Goal: Task Accomplishment & Management: Use online tool/utility

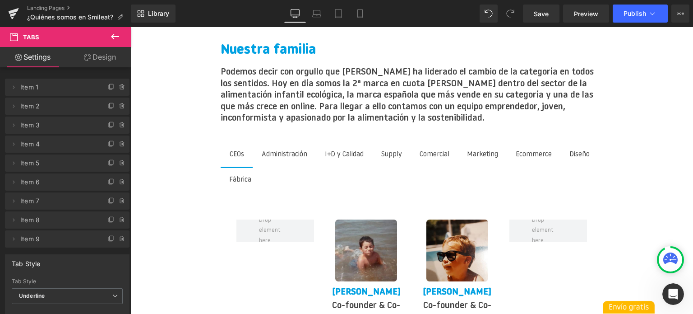
scroll to position [1292, 0]
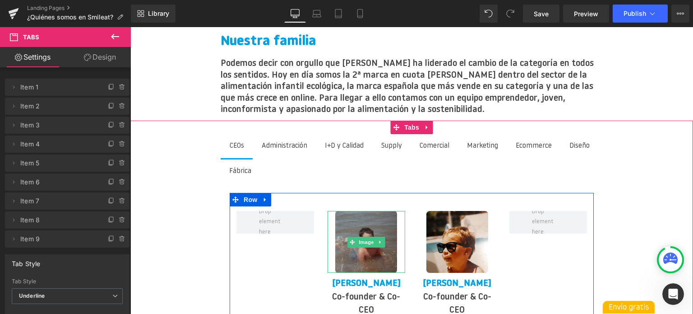
click at [365, 211] on img at bounding box center [366, 242] width 62 height 62
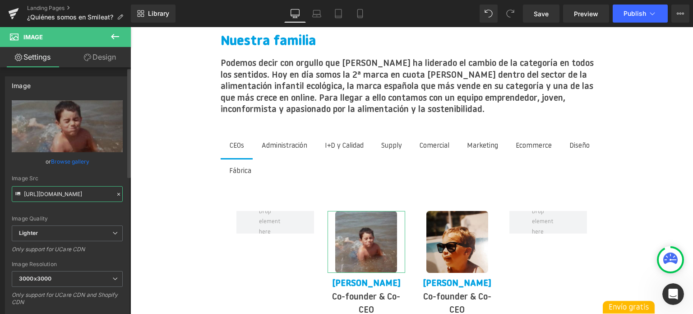
click at [47, 193] on input "[URL][DOMAIN_NAME]" at bounding box center [67, 194] width 111 height 16
click at [87, 53] on link "Design" at bounding box center [99, 57] width 65 height 20
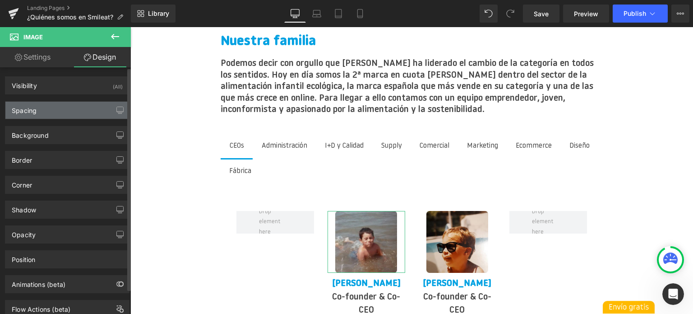
click at [70, 114] on div "Spacing" at bounding box center [67, 110] width 124 height 17
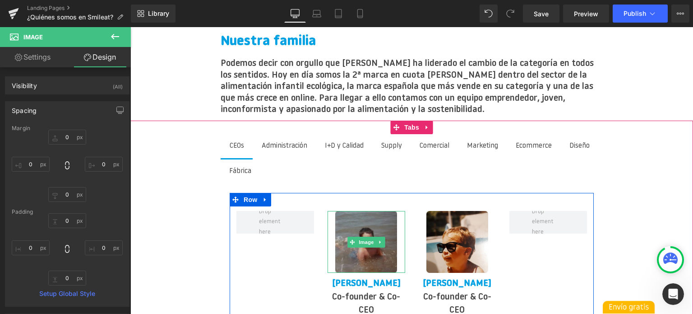
click at [377, 230] on img at bounding box center [366, 242] width 62 height 62
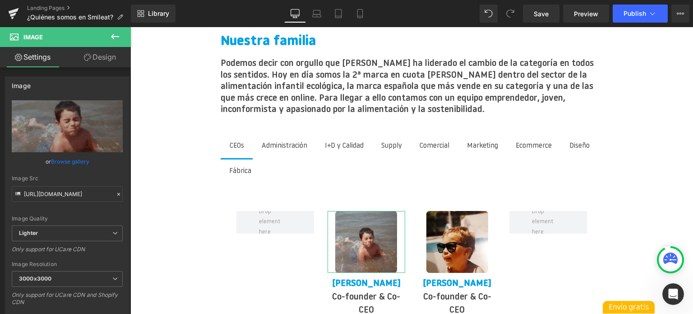
click at [97, 61] on link "Design" at bounding box center [99, 57] width 65 height 20
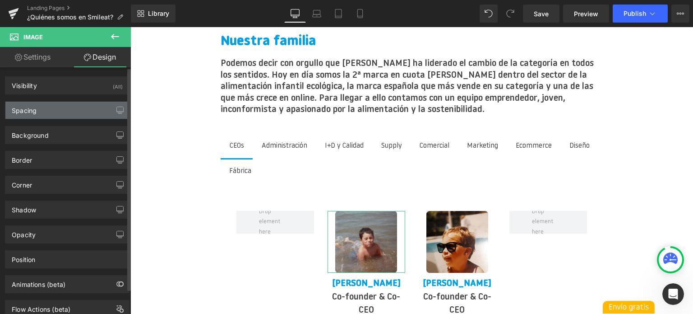
click at [72, 102] on div "Spacing" at bounding box center [67, 110] width 124 height 17
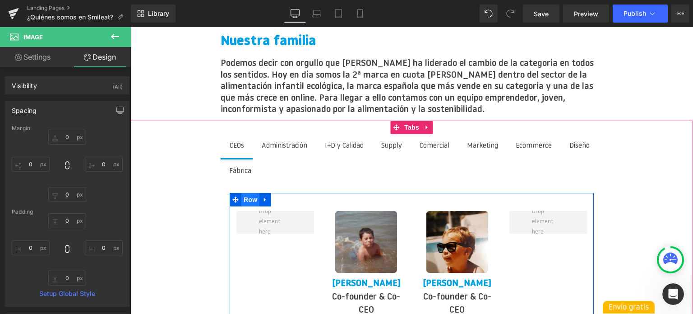
click at [254, 193] on span "Row" at bounding box center [251, 200] width 18 height 14
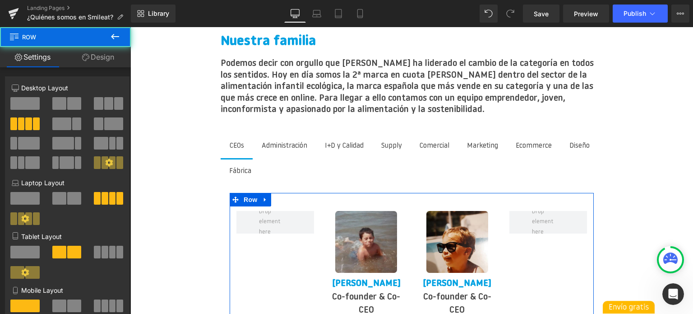
click at [102, 58] on link "Design" at bounding box center [97, 57] width 65 height 20
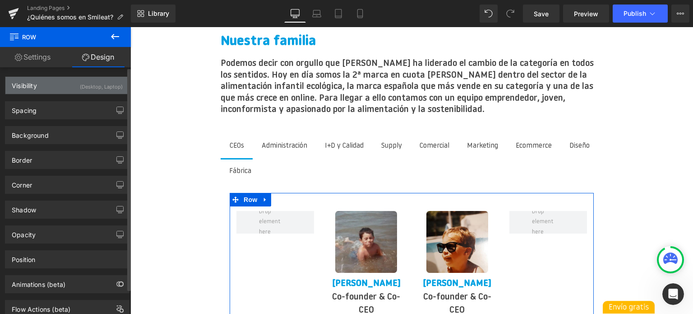
click at [65, 86] on div "Visibility (Desktop, Laptop)" at bounding box center [67, 85] width 124 height 17
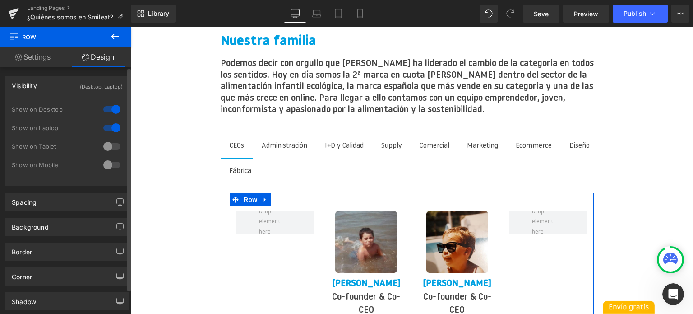
click at [65, 86] on div "Visibility (Desktop, Laptop)" at bounding box center [67, 85] width 124 height 17
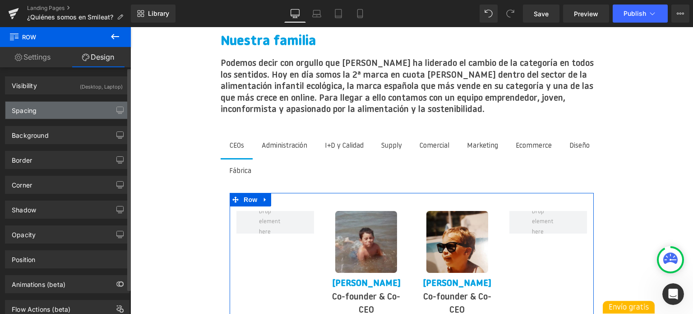
click at [59, 118] on div "Spacing" at bounding box center [67, 110] width 124 height 17
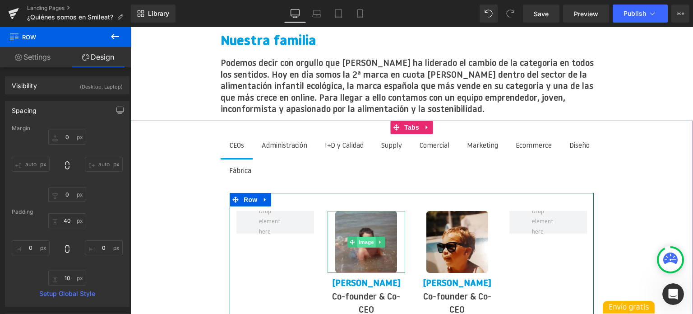
click at [367, 237] on span "Image" at bounding box center [366, 242] width 19 height 11
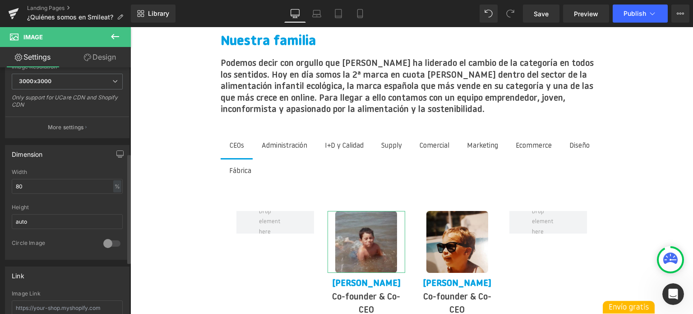
scroll to position [226, 0]
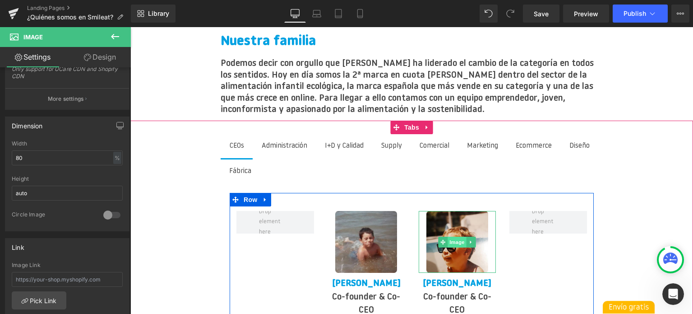
click at [461, 237] on span "Image" at bounding box center [457, 242] width 19 height 11
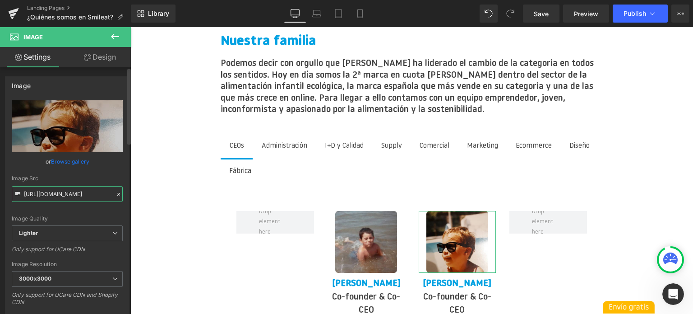
click at [52, 192] on input "[URL][DOMAIN_NAME]" at bounding box center [67, 194] width 111 height 16
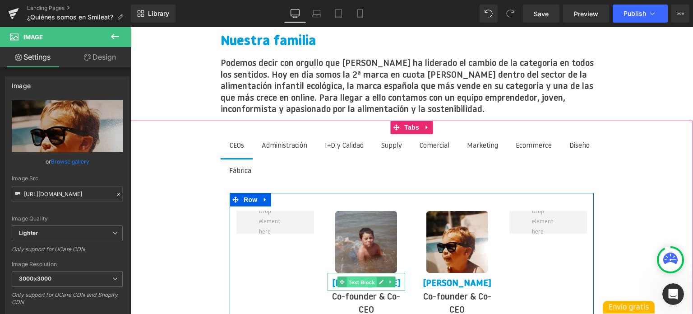
click at [365, 277] on span "Text Block" at bounding box center [362, 282] width 30 height 11
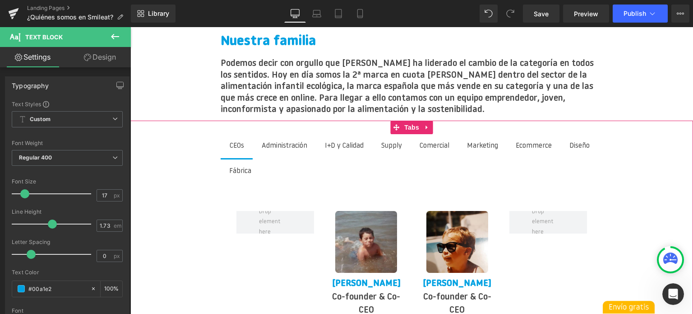
click at [281, 134] on span "Administración Text Block" at bounding box center [285, 146] width 64 height 24
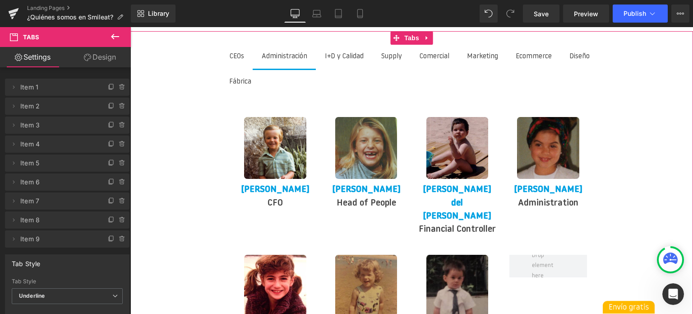
scroll to position [1383, 0]
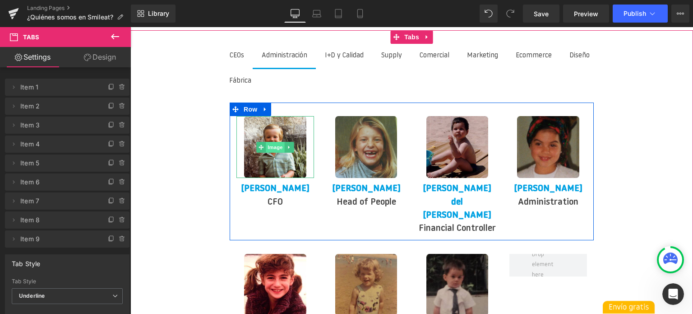
click at [274, 142] on span "Image" at bounding box center [275, 147] width 19 height 11
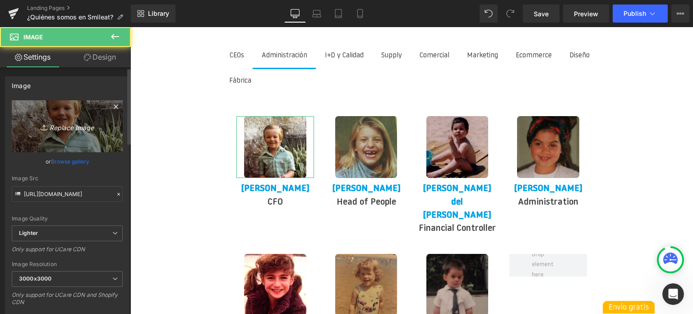
click at [45, 128] on icon at bounding box center [44, 128] width 6 height 1
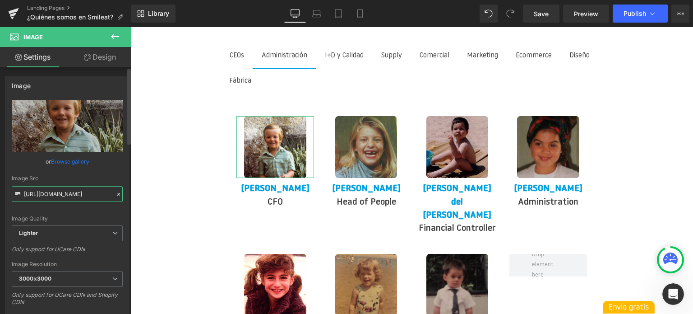
click at [54, 195] on input "[URL][DOMAIN_NAME]" at bounding box center [67, 194] width 111 height 16
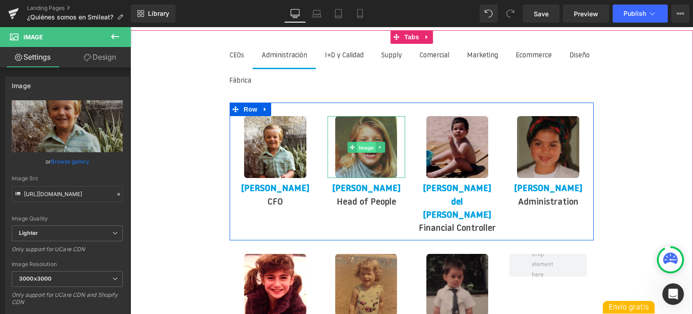
click at [374, 142] on span "Image" at bounding box center [366, 147] width 19 height 11
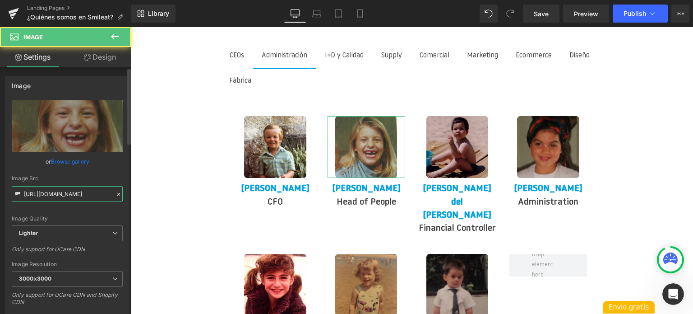
click at [78, 189] on input "[URL][DOMAIN_NAME]" at bounding box center [67, 194] width 111 height 16
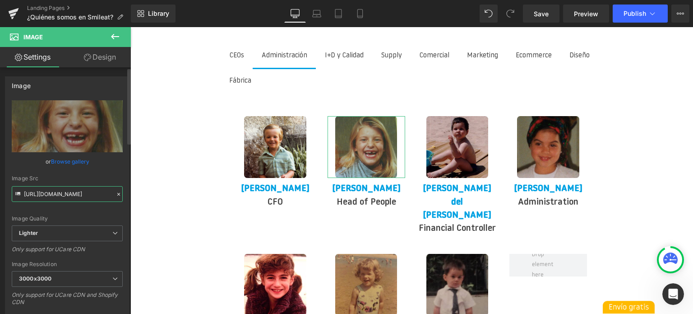
click at [78, 189] on input "[URL][DOMAIN_NAME]" at bounding box center [67, 194] width 111 height 16
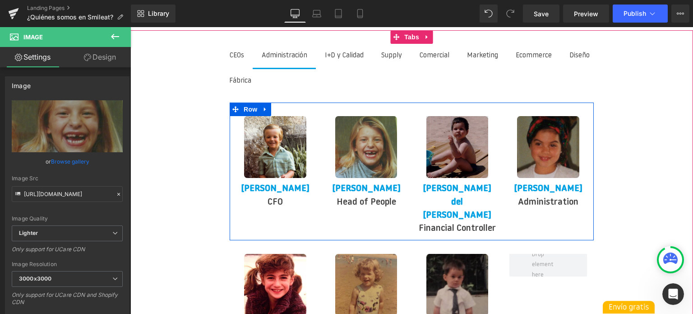
click at [464, 137] on img at bounding box center [458, 147] width 62 height 62
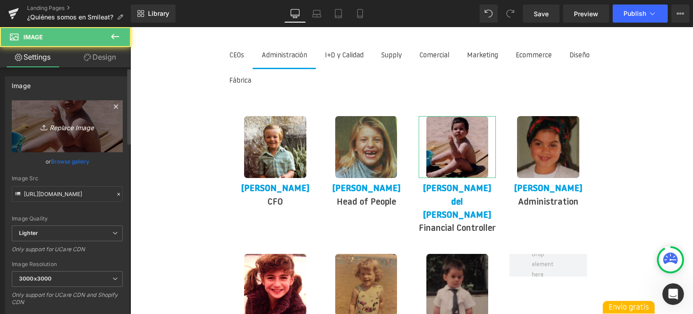
click at [58, 126] on icon "Replace Image" at bounding box center [67, 126] width 72 height 11
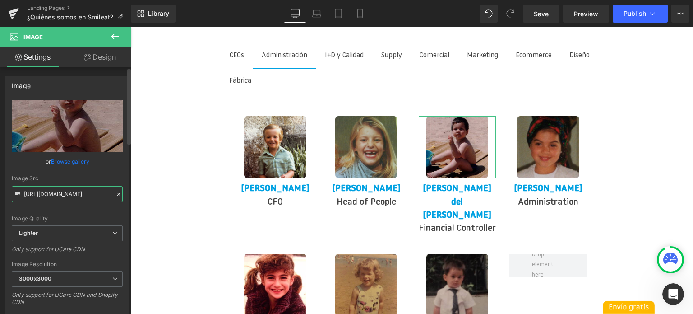
click at [45, 196] on input "[URL][DOMAIN_NAME]" at bounding box center [67, 194] width 111 height 16
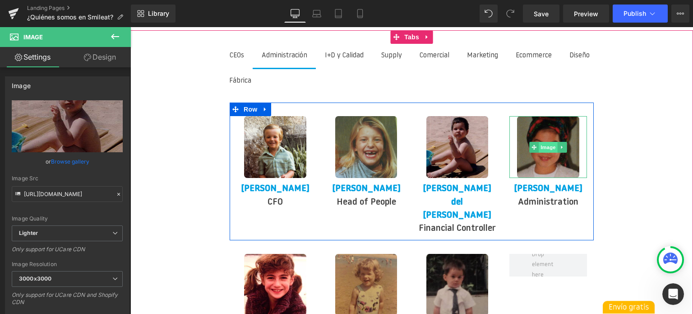
click at [554, 142] on span "Image" at bounding box center [548, 147] width 19 height 11
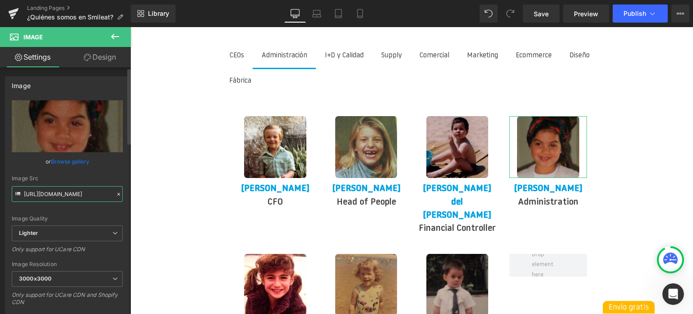
click at [69, 200] on input "[URL][DOMAIN_NAME]" at bounding box center [67, 194] width 111 height 16
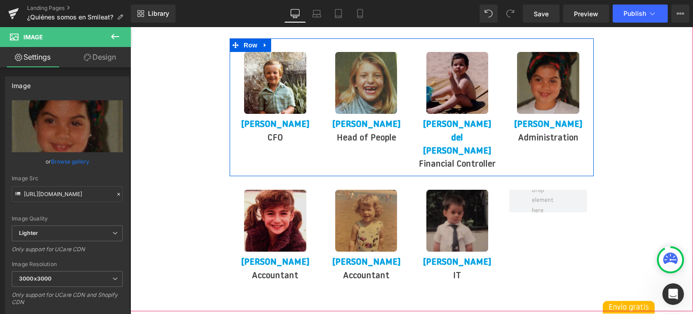
scroll to position [1473, 0]
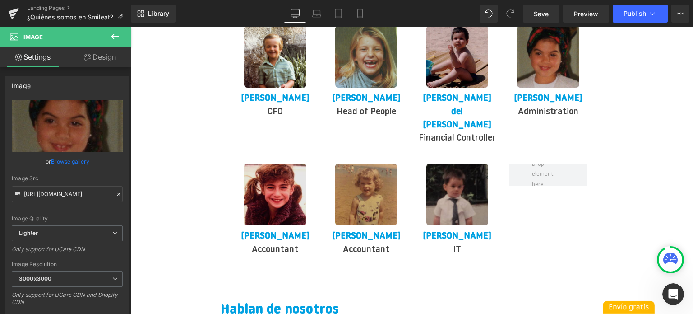
click at [274, 163] on img at bounding box center [275, 194] width 62 height 62
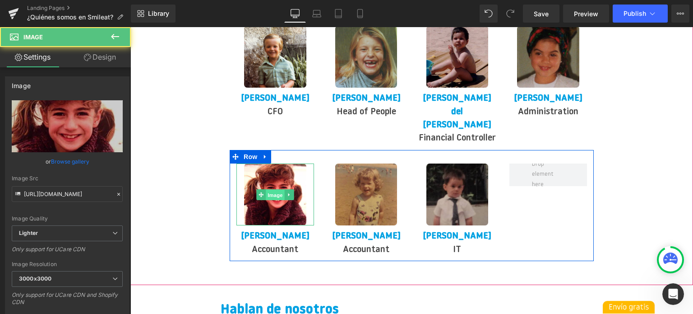
click at [272, 189] on span "Image" at bounding box center [275, 194] width 19 height 11
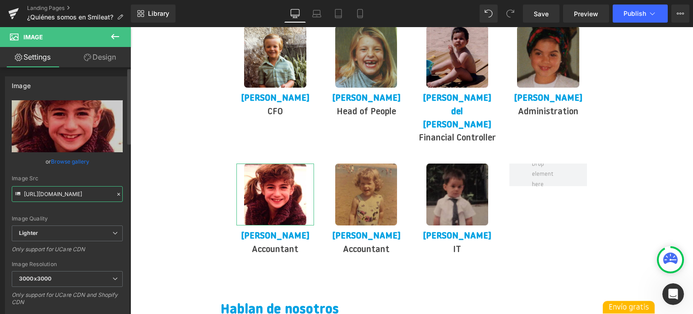
click at [54, 188] on input "[URL][DOMAIN_NAME]" at bounding box center [67, 194] width 111 height 16
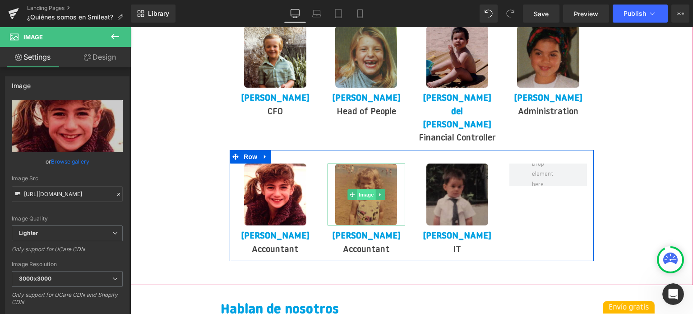
click at [365, 189] on span "Image" at bounding box center [366, 194] width 19 height 11
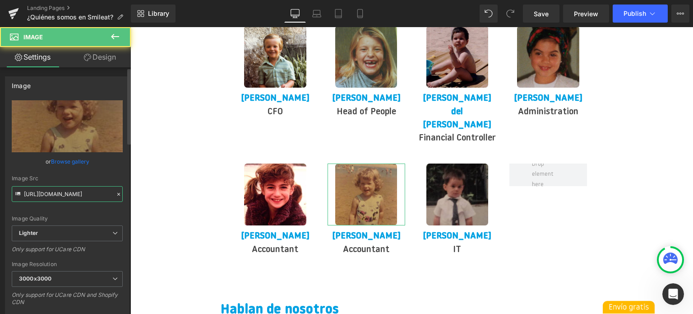
click at [57, 193] on input "[URL][DOMAIN_NAME]" at bounding box center [67, 194] width 111 height 16
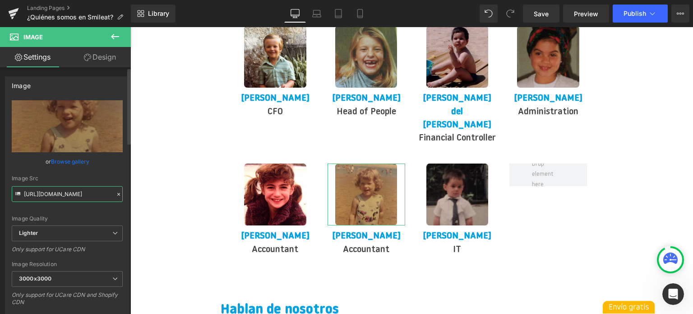
click at [57, 193] on input "[URL][DOMAIN_NAME]" at bounding box center [67, 194] width 111 height 16
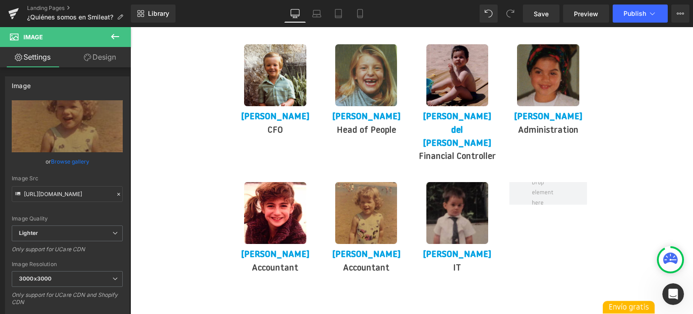
scroll to position [1338, 0]
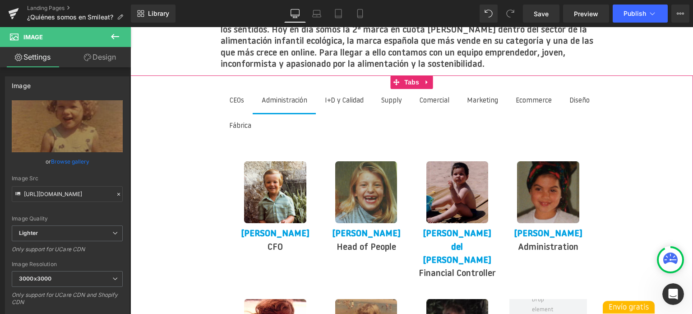
click at [348, 89] on span "I+D y Calidad Text Block" at bounding box center [344, 101] width 57 height 24
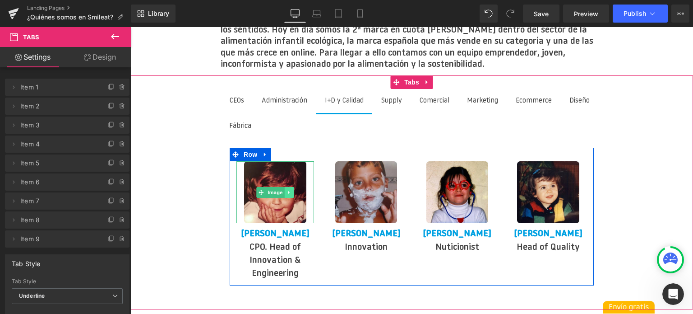
click at [286, 187] on link at bounding box center [289, 192] width 9 height 11
click at [255, 168] on div "Image" at bounding box center [276, 192] width 78 height 62
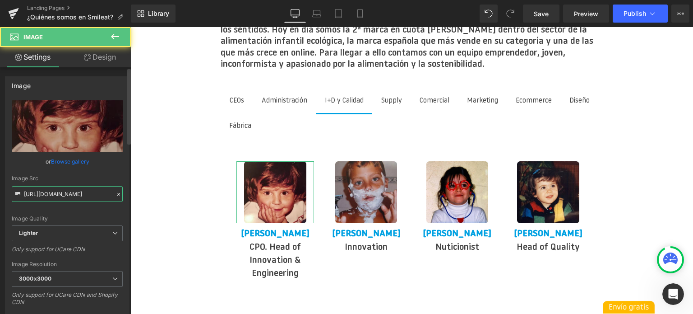
click at [74, 193] on input "[URL][DOMAIN_NAME]" at bounding box center [67, 194] width 111 height 16
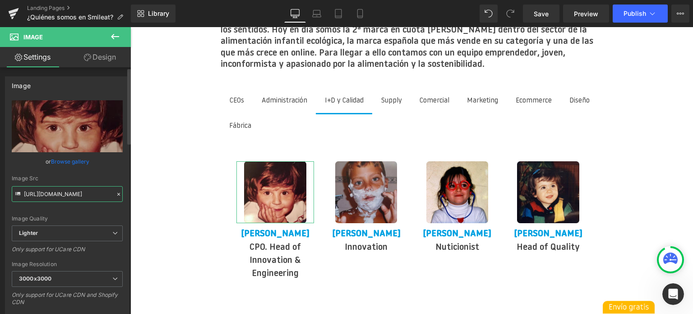
click at [74, 193] on input "[URL][DOMAIN_NAME]" at bounding box center [67, 194] width 111 height 16
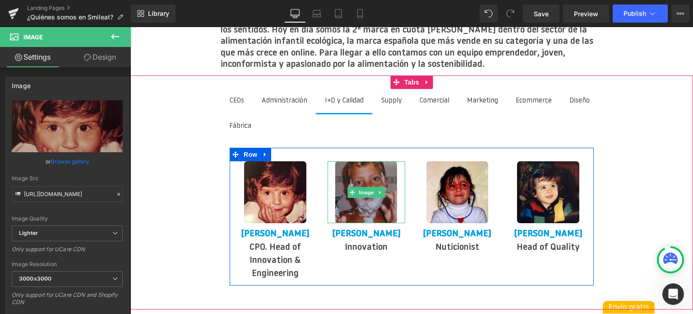
click at [362, 174] on img at bounding box center [366, 192] width 62 height 62
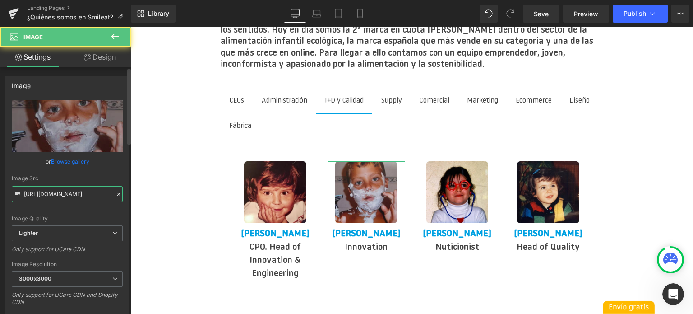
click at [73, 198] on input "[URL][DOMAIN_NAME]" at bounding box center [67, 194] width 111 height 16
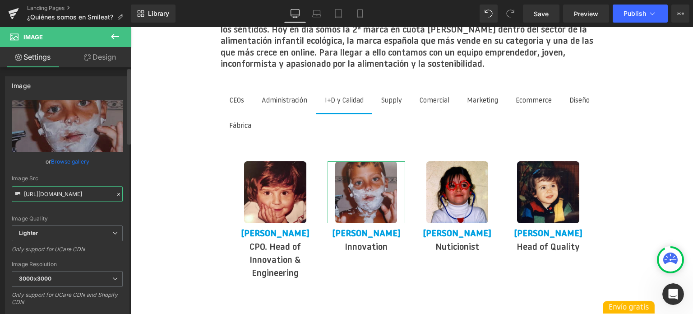
click at [73, 198] on input "[URL][DOMAIN_NAME]" at bounding box center [67, 194] width 111 height 16
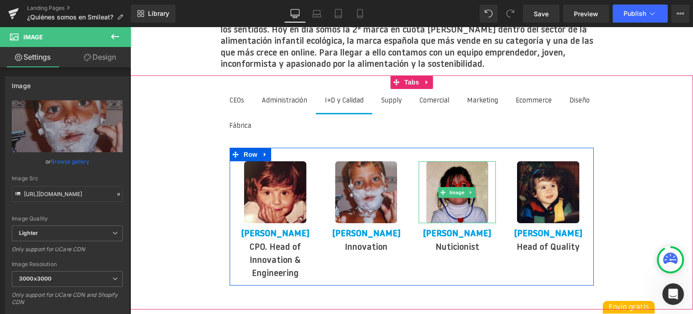
click at [472, 175] on img at bounding box center [458, 192] width 62 height 62
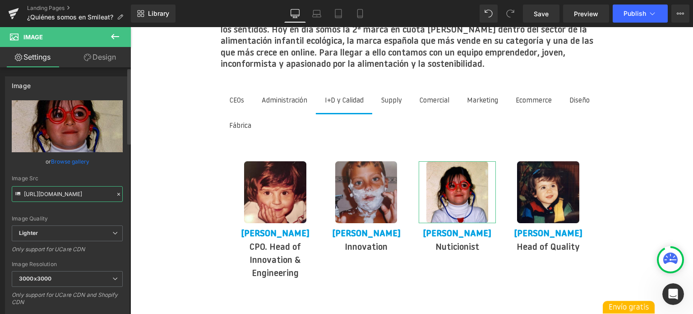
click at [64, 189] on input "[URL][DOMAIN_NAME]" at bounding box center [67, 194] width 111 height 16
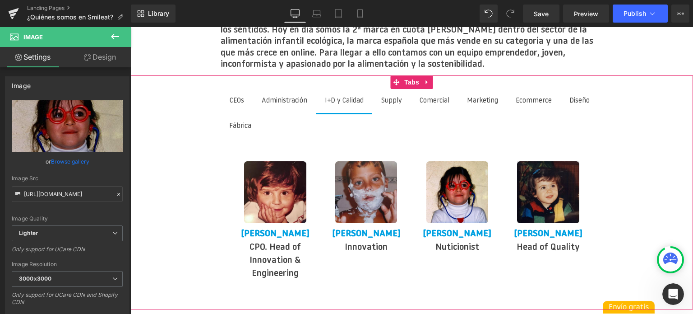
click at [550, 177] on img at bounding box center [548, 192] width 62 height 62
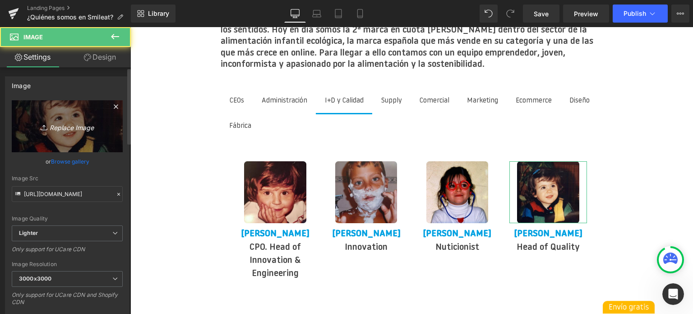
click at [60, 134] on link "Replace Image" at bounding box center [67, 126] width 111 height 52
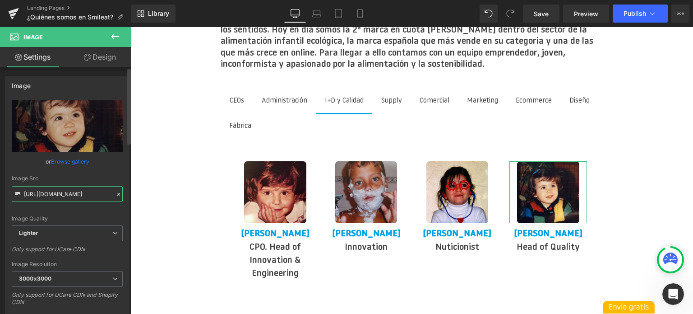
click at [42, 200] on input "[URL][DOMAIN_NAME]" at bounding box center [67, 194] width 111 height 16
click at [43, 198] on input "[URL][DOMAIN_NAME]" at bounding box center [67, 194] width 111 height 16
click at [52, 192] on input "[URL][DOMAIN_NAME]" at bounding box center [67, 194] width 111 height 16
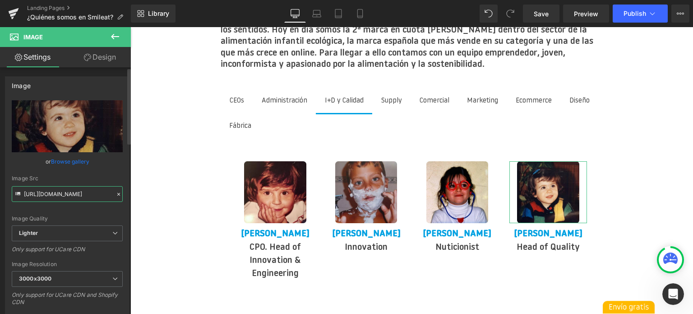
click at [52, 192] on input "[URL][DOMAIN_NAME]" at bounding box center [67, 194] width 111 height 16
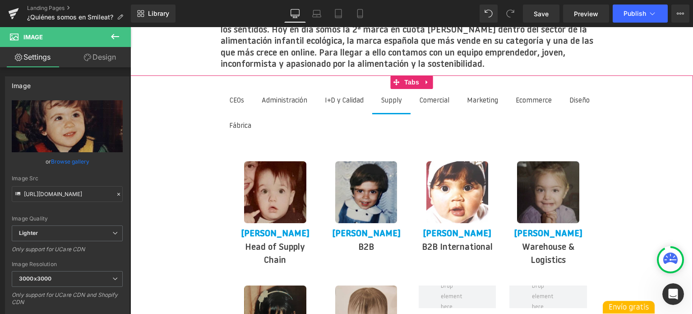
click at [388, 89] on span "Supply Text Block" at bounding box center [391, 101] width 39 height 24
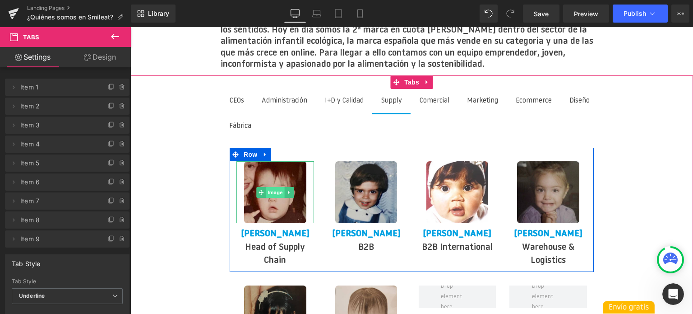
click at [271, 187] on span "Image" at bounding box center [275, 192] width 19 height 11
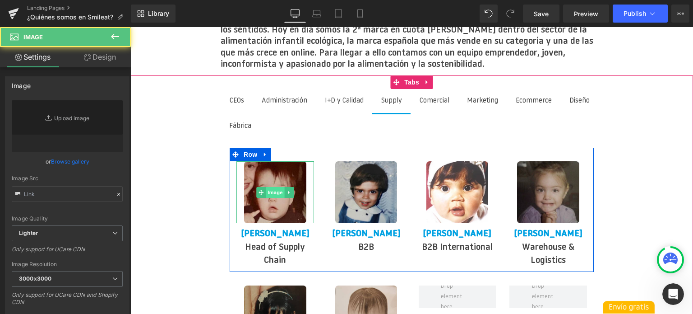
type input "[URL][DOMAIN_NAME]"
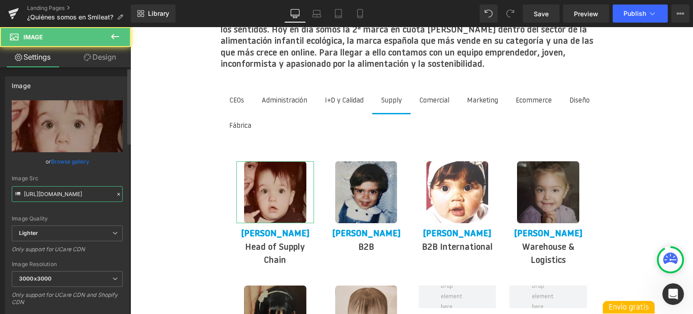
click at [88, 187] on input "[URL][DOMAIN_NAME]" at bounding box center [67, 194] width 111 height 16
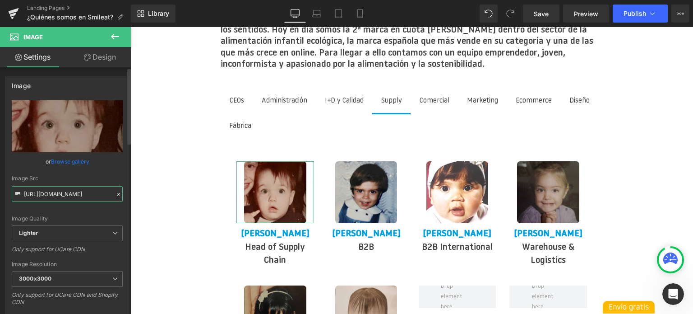
click at [87, 187] on input "[URL][DOMAIN_NAME]" at bounding box center [67, 194] width 111 height 16
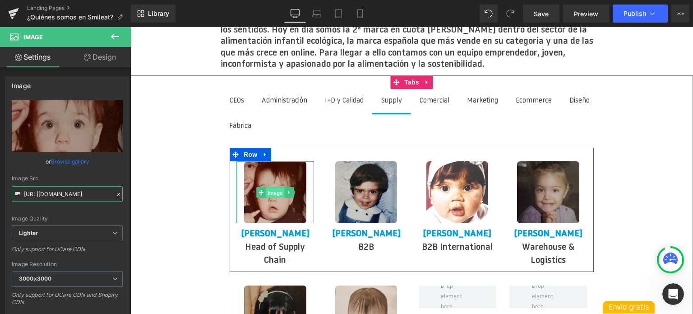
click at [275, 187] on span "Image" at bounding box center [275, 192] width 19 height 11
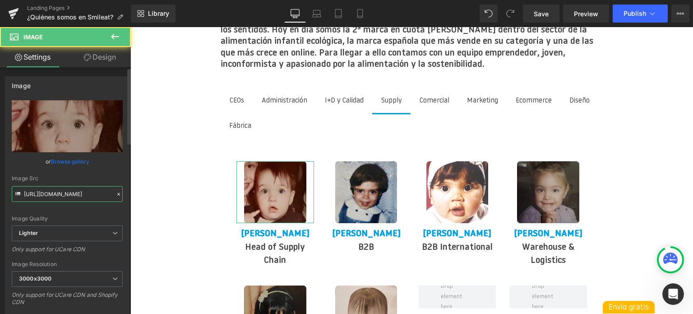
click at [55, 191] on input "[URL][DOMAIN_NAME]" at bounding box center [67, 194] width 111 height 16
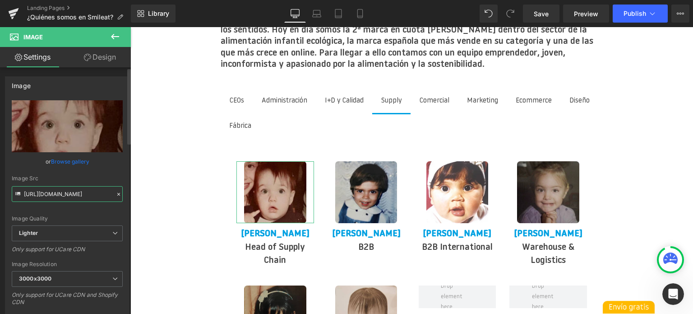
click at [55, 191] on input "[URL][DOMAIN_NAME]" at bounding box center [67, 194] width 111 height 16
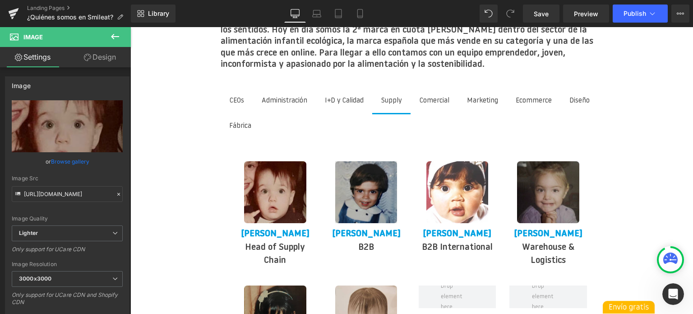
click at [367, 175] on img at bounding box center [366, 192] width 62 height 62
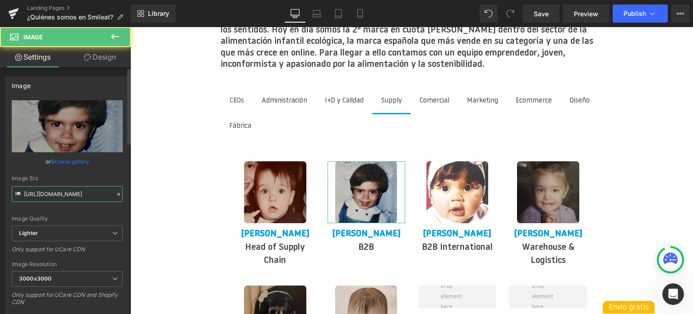
click at [67, 190] on input "[URL][DOMAIN_NAME]" at bounding box center [67, 194] width 111 height 16
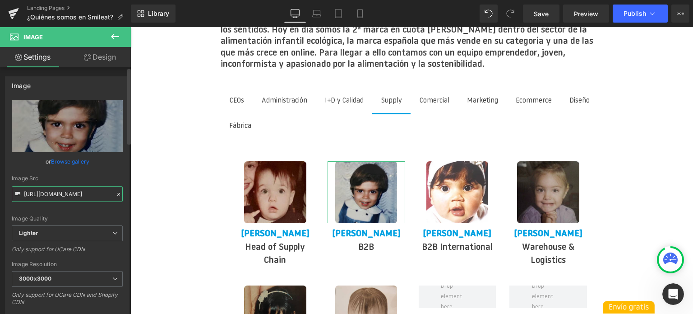
click at [67, 190] on input "[URL][DOMAIN_NAME]" at bounding box center [67, 194] width 111 height 16
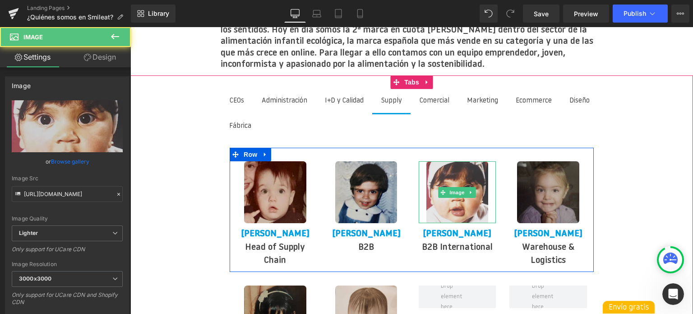
click at [478, 182] on img at bounding box center [458, 192] width 62 height 62
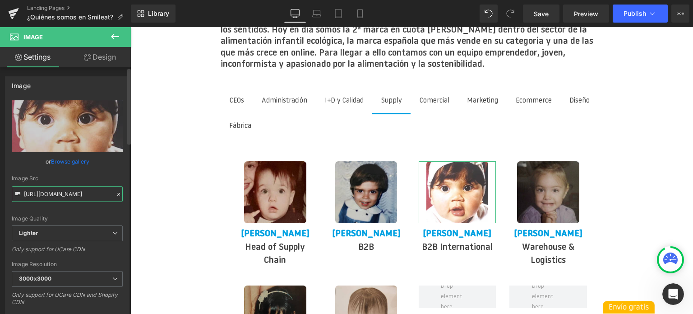
click at [36, 195] on input "[URL][DOMAIN_NAME]" at bounding box center [67, 194] width 111 height 16
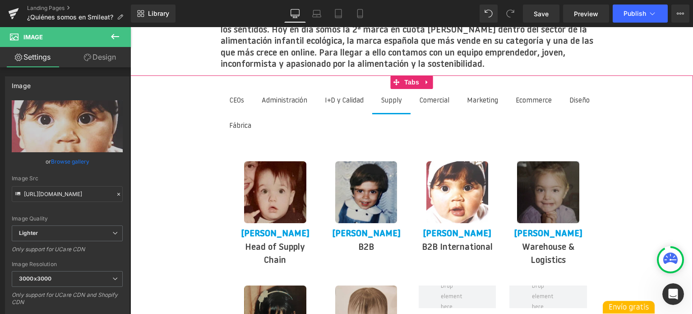
click at [544, 176] on img at bounding box center [548, 192] width 62 height 62
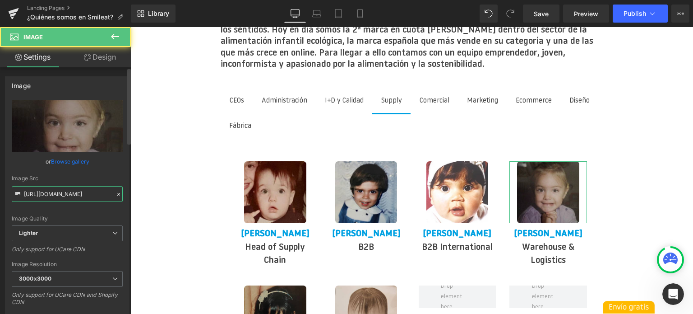
click at [70, 196] on input "[URL][DOMAIN_NAME]" at bounding box center [67, 194] width 111 height 16
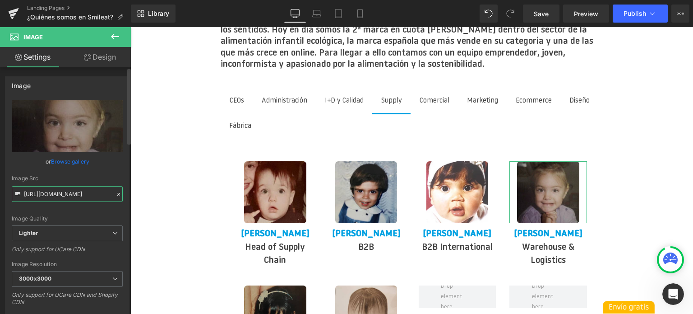
click at [70, 196] on input "[URL][DOMAIN_NAME]" at bounding box center [67, 194] width 111 height 16
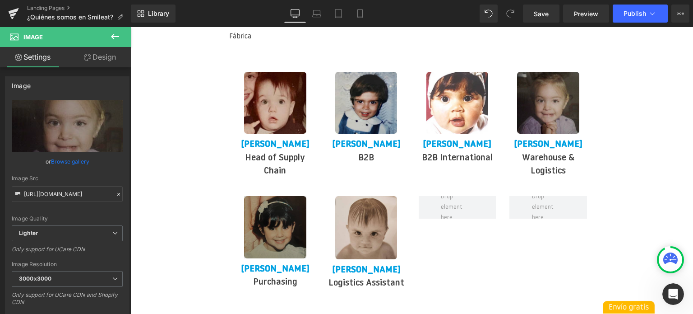
scroll to position [1428, 0]
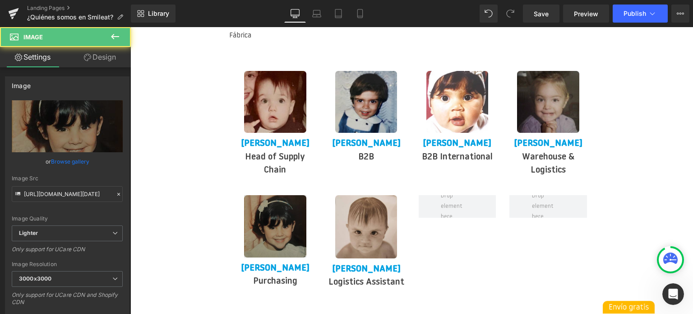
click at [293, 225] on img at bounding box center [275, 226] width 62 height 62
click at [61, 196] on input "[URL][DOMAIN_NAME][DATE]" at bounding box center [67, 194] width 111 height 16
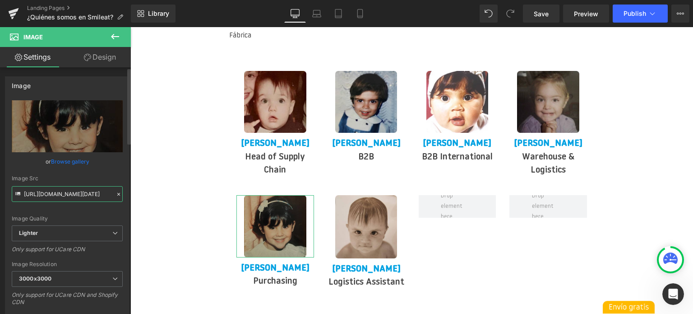
click at [61, 196] on input "[URL][DOMAIN_NAME][DATE]" at bounding box center [67, 194] width 111 height 16
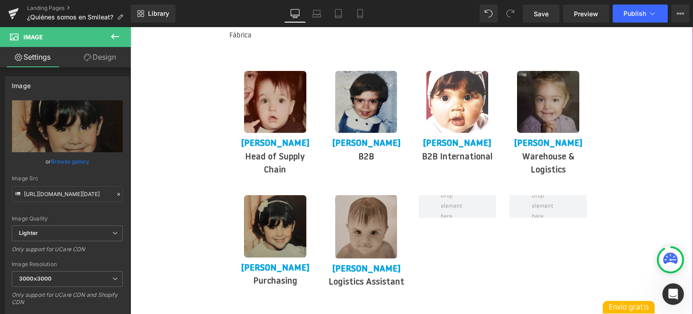
click at [350, 230] on img at bounding box center [366, 226] width 62 height 63
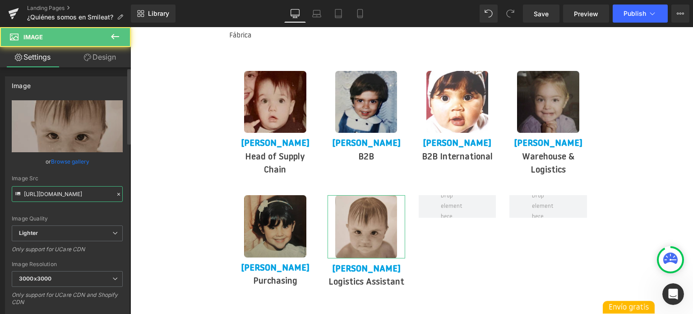
click at [84, 191] on input "[URL][DOMAIN_NAME]" at bounding box center [67, 194] width 111 height 16
click at [81, 191] on input "[URL][DOMAIN_NAME]" at bounding box center [67, 194] width 111 height 16
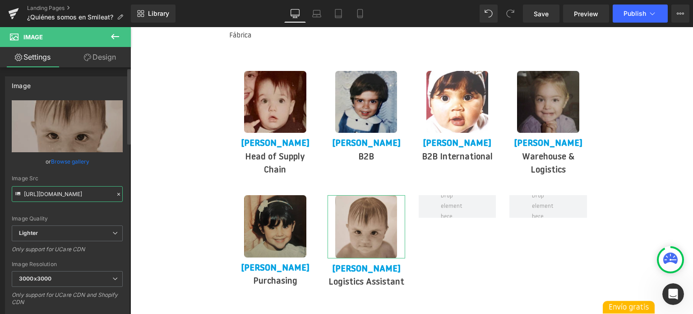
click at [81, 191] on input "[URL][DOMAIN_NAME]" at bounding box center [67, 194] width 111 height 16
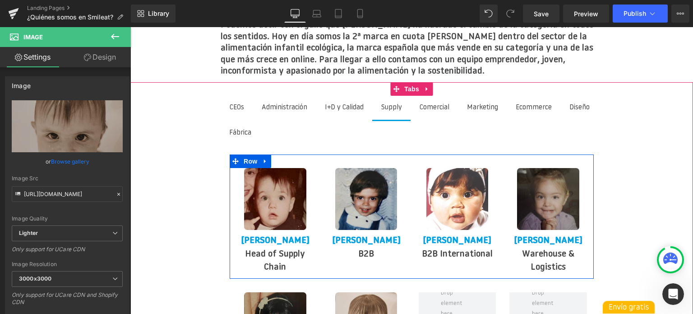
scroll to position [1292, 0]
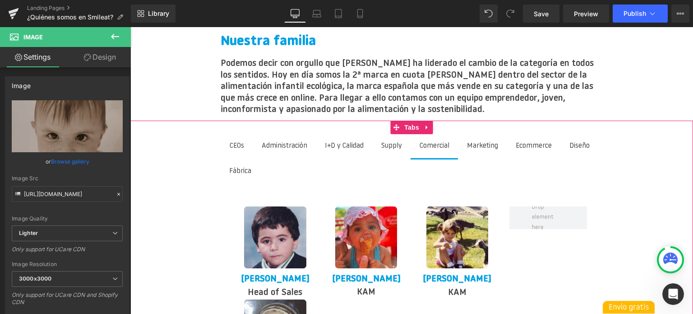
click at [440, 134] on span "Comercial Text Block" at bounding box center [435, 146] width 48 height 24
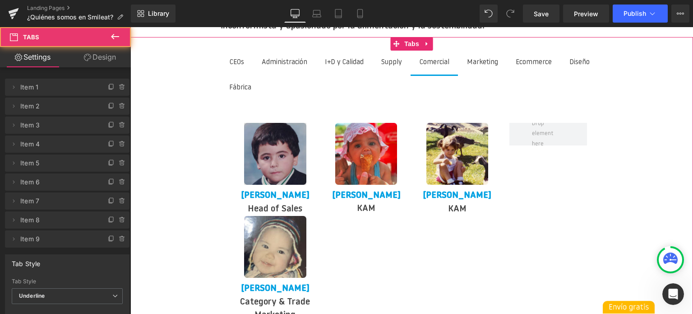
scroll to position [1383, 0]
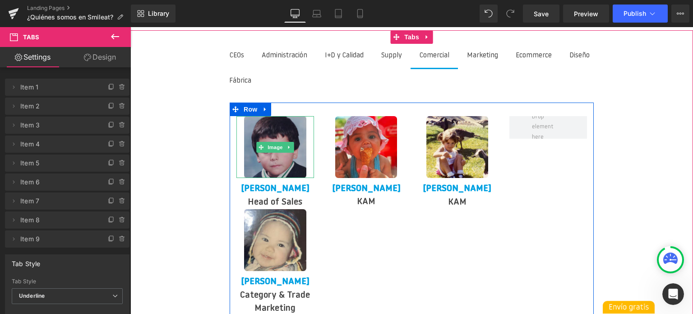
click at [274, 141] on img at bounding box center [275, 147] width 62 height 62
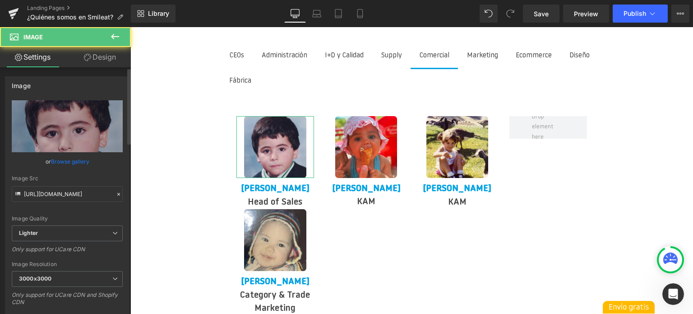
click at [43, 202] on div "Image Quality Lighter Lightest Lighter Lighter Lightest Only support for UCare …" at bounding box center [67, 162] width 111 height 125
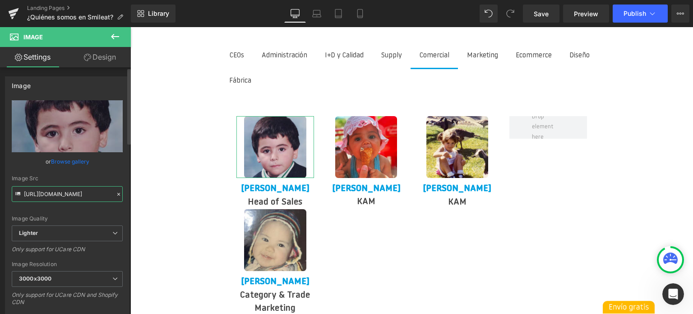
click at [44, 196] on input "[URL][DOMAIN_NAME]" at bounding box center [67, 194] width 111 height 16
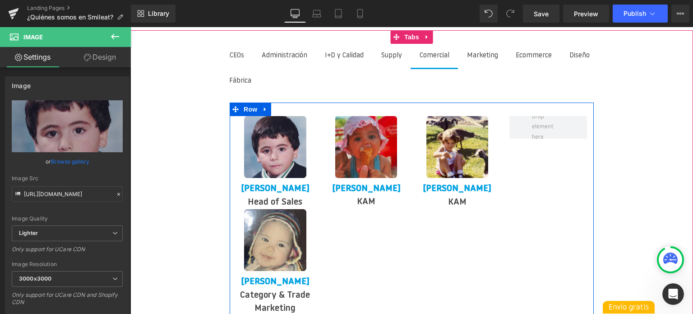
click at [389, 143] on img at bounding box center [366, 147] width 62 height 62
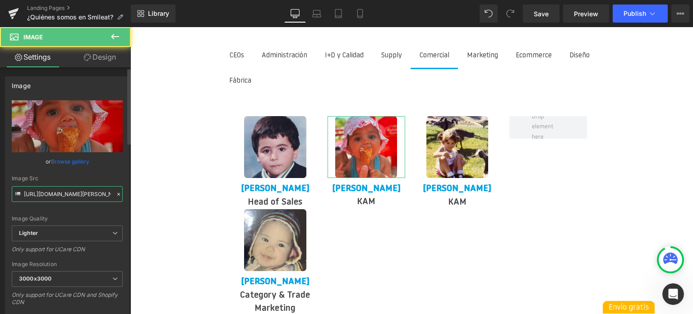
click at [56, 197] on input "[URL][DOMAIN_NAME][PERSON_NAME]" at bounding box center [67, 194] width 111 height 16
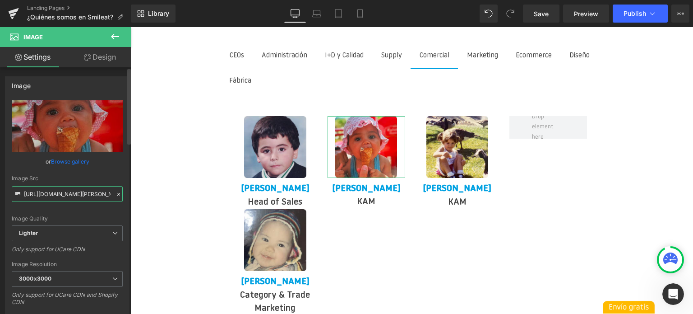
click at [56, 197] on input "[URL][DOMAIN_NAME][PERSON_NAME]" at bounding box center [67, 194] width 111 height 16
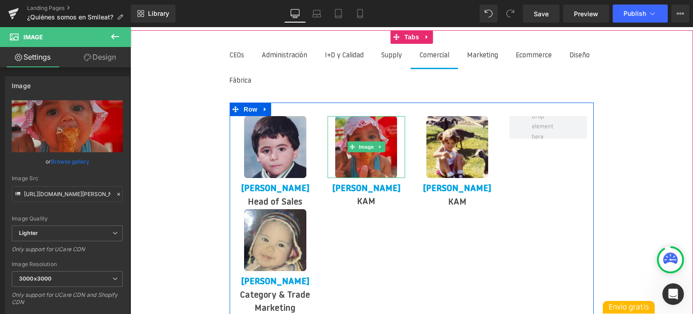
click at [367, 144] on img at bounding box center [366, 147] width 62 height 62
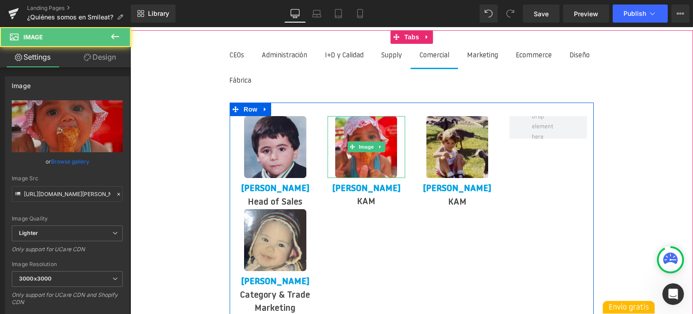
click at [468, 132] on img at bounding box center [458, 147] width 62 height 62
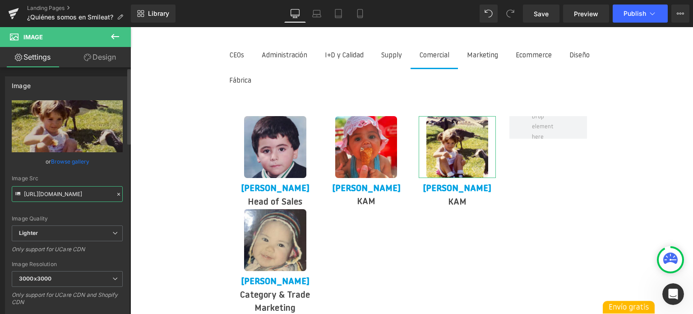
click at [42, 189] on input "[URL][DOMAIN_NAME]" at bounding box center [67, 194] width 111 height 16
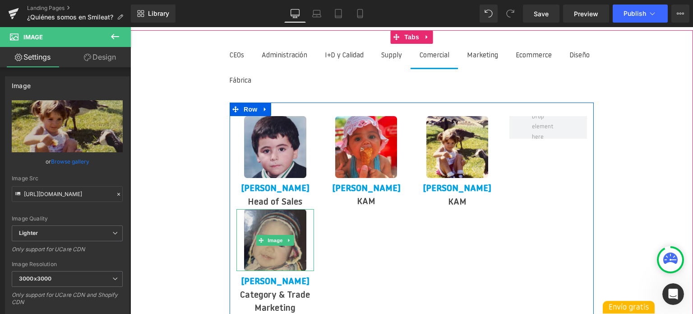
click at [256, 246] on img at bounding box center [275, 240] width 62 height 62
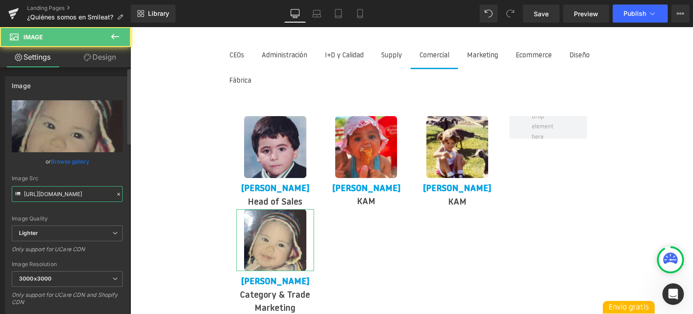
click at [46, 200] on input "[URL][DOMAIN_NAME]" at bounding box center [67, 194] width 111 height 16
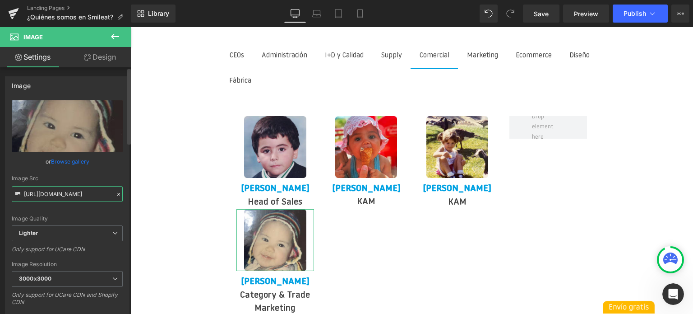
click at [46, 200] on input "[URL][DOMAIN_NAME]" at bounding box center [67, 194] width 111 height 16
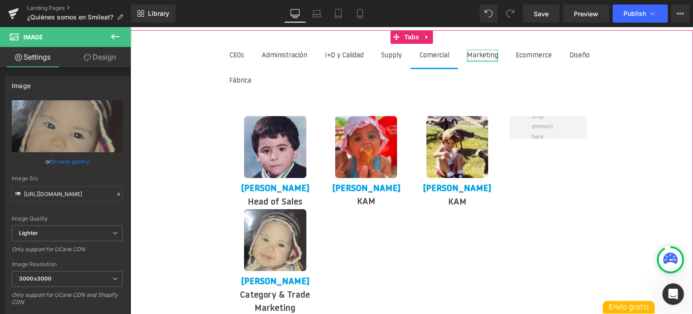
click at [485, 44] on li "Marketing Text Block" at bounding box center [482, 57] width 49 height 26
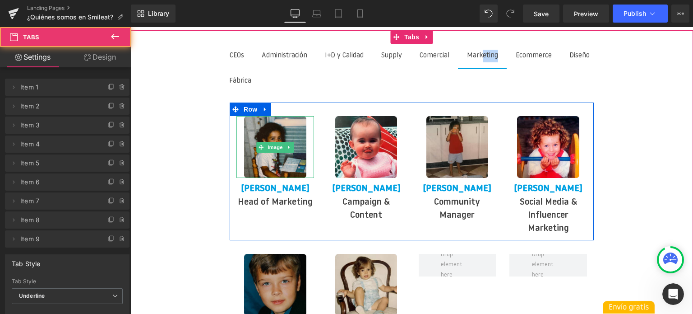
click at [265, 140] on img at bounding box center [275, 147] width 62 height 62
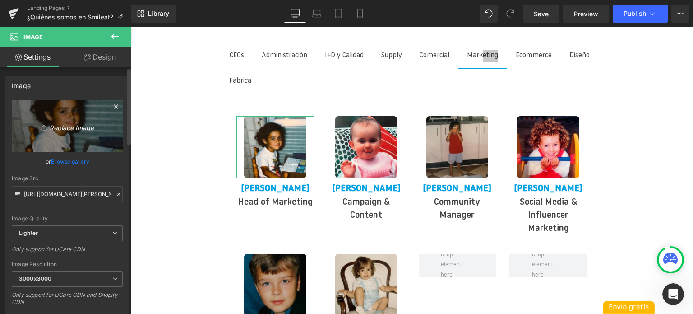
click at [72, 143] on link "Replace Image" at bounding box center [67, 126] width 111 height 52
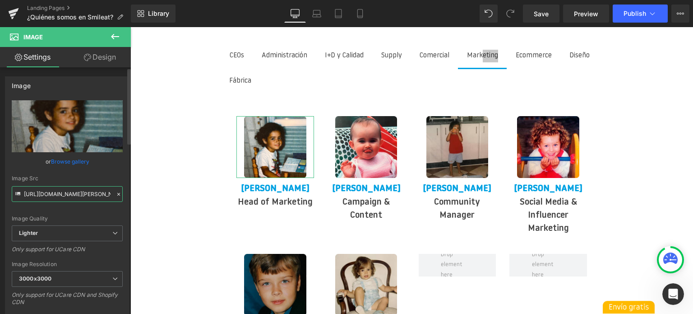
click at [71, 197] on input "[URL][DOMAIN_NAME][PERSON_NAME]" at bounding box center [67, 194] width 111 height 16
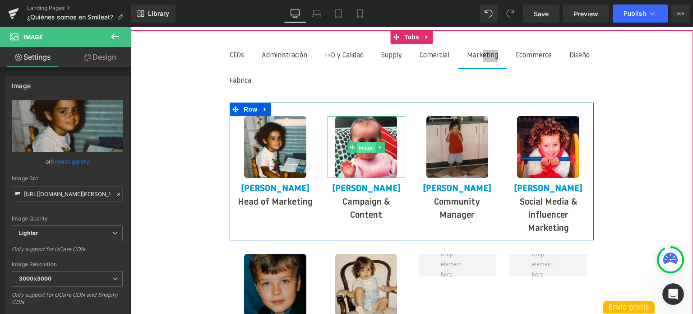
click at [363, 142] on span "Image" at bounding box center [366, 147] width 19 height 11
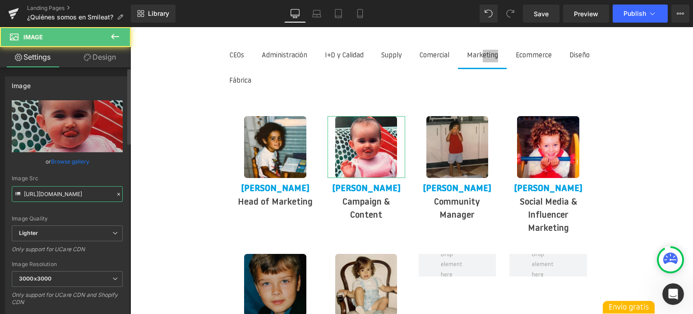
click at [80, 195] on input "[URL][DOMAIN_NAME]" at bounding box center [67, 194] width 111 height 16
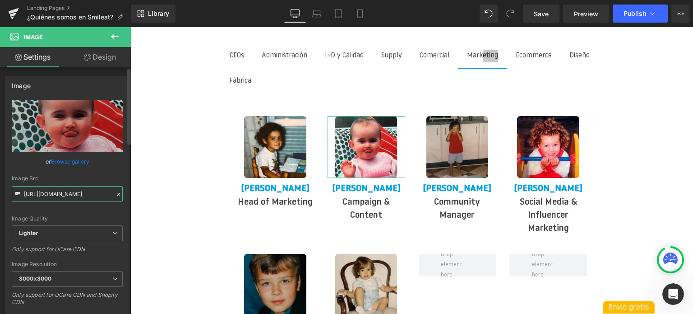
click at [80, 195] on input "[URL][DOMAIN_NAME]" at bounding box center [67, 194] width 111 height 16
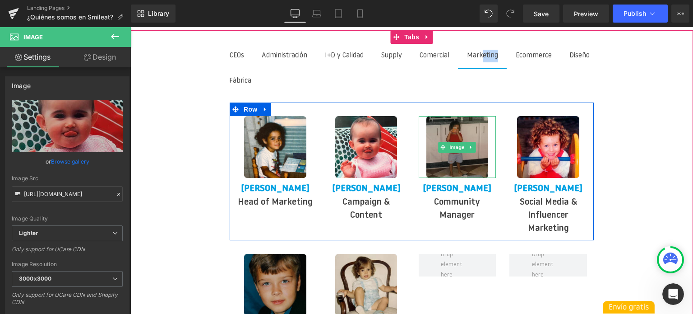
click at [471, 142] on img at bounding box center [458, 147] width 62 height 62
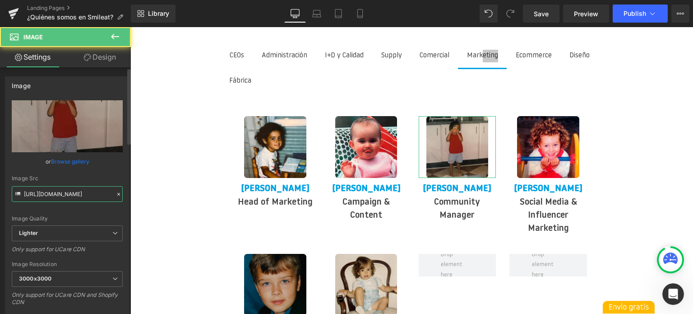
click at [77, 195] on input "[URL][DOMAIN_NAME]" at bounding box center [67, 194] width 111 height 16
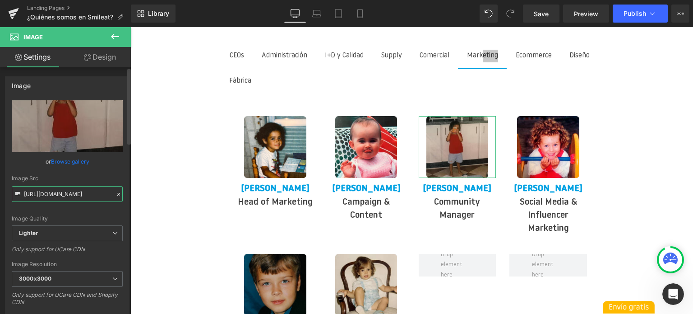
click at [77, 195] on input "[URL][DOMAIN_NAME]" at bounding box center [67, 194] width 111 height 16
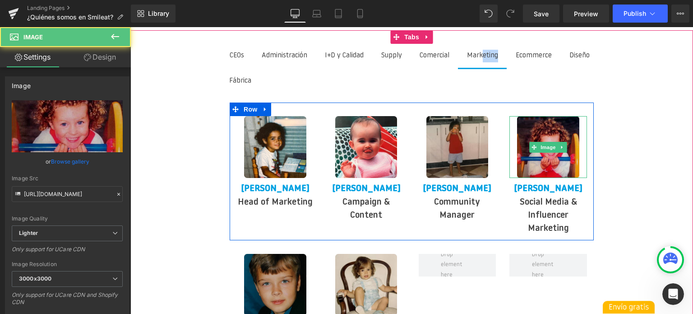
click at [542, 145] on img at bounding box center [548, 147] width 62 height 62
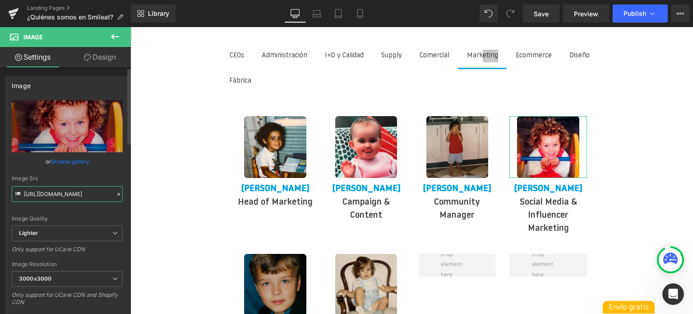
click at [48, 187] on input "[URL][DOMAIN_NAME]" at bounding box center [67, 194] width 111 height 16
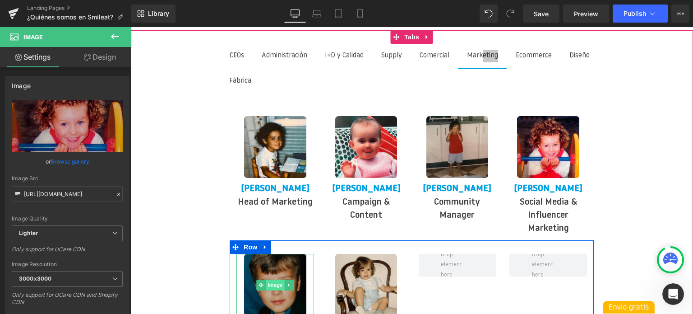
click at [278, 279] on span "Image" at bounding box center [275, 284] width 19 height 11
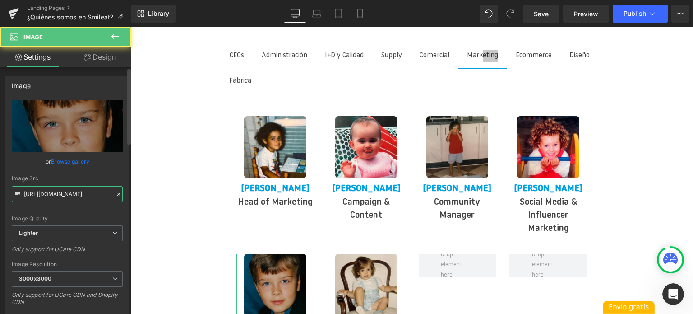
click at [61, 191] on input "[URL][DOMAIN_NAME]" at bounding box center [67, 194] width 111 height 16
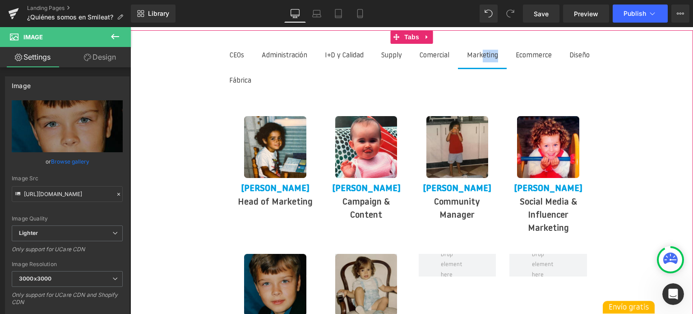
click at [360, 267] on img at bounding box center [366, 285] width 62 height 62
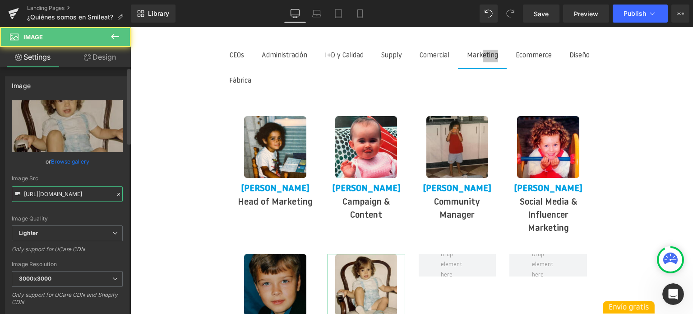
click at [69, 195] on input "[URL][DOMAIN_NAME]" at bounding box center [67, 194] width 111 height 16
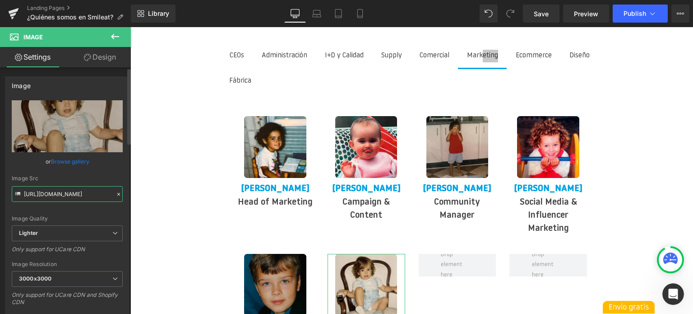
click at [69, 195] on input "[URL][DOMAIN_NAME]" at bounding box center [67, 194] width 111 height 16
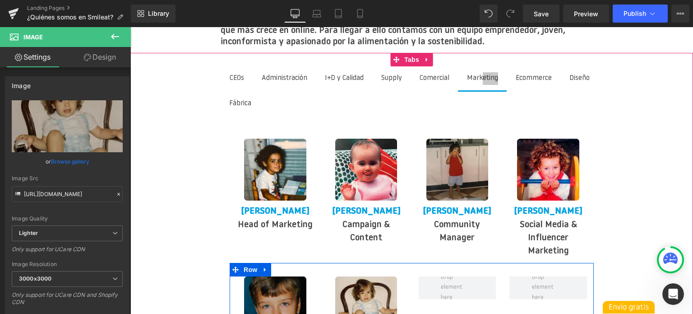
scroll to position [1338, 0]
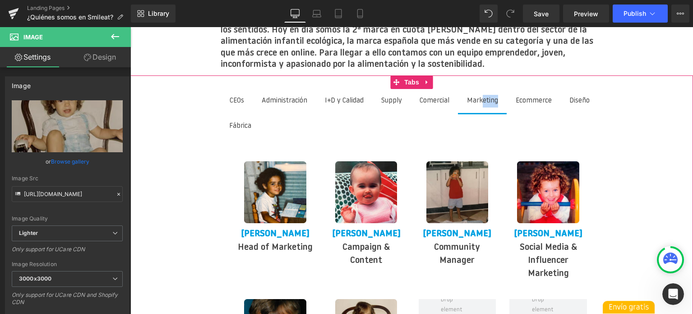
click at [536, 90] on li "Ecommerce Text Block" at bounding box center [534, 102] width 54 height 26
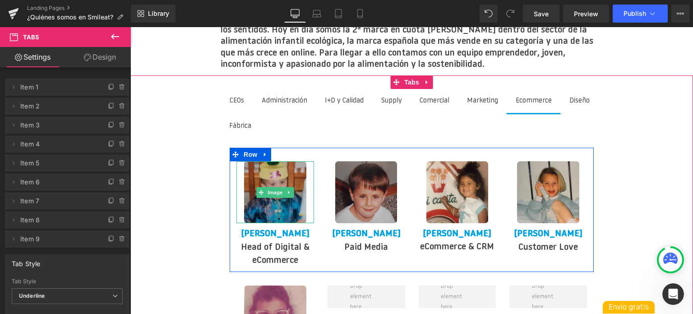
click at [278, 179] on img at bounding box center [275, 192] width 62 height 62
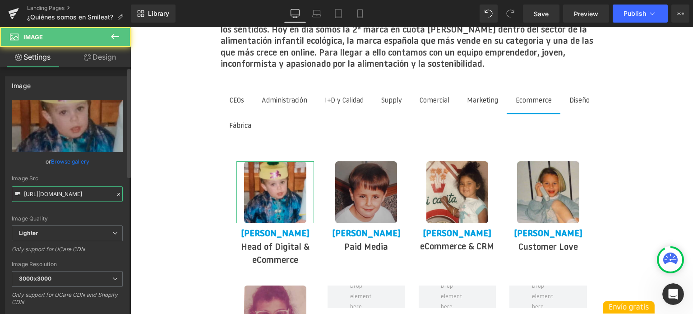
click at [53, 191] on input "[URL][DOMAIN_NAME]" at bounding box center [67, 194] width 111 height 16
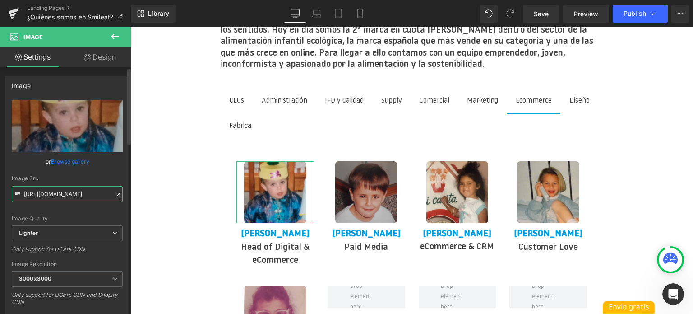
click at [53, 191] on input "[URL][DOMAIN_NAME]" at bounding box center [67, 194] width 111 height 16
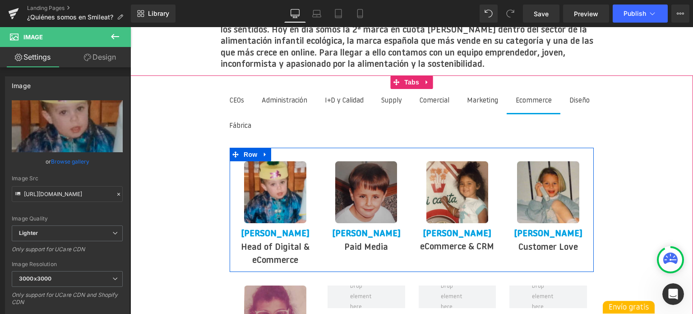
click at [360, 187] on span "Image" at bounding box center [366, 192] width 19 height 11
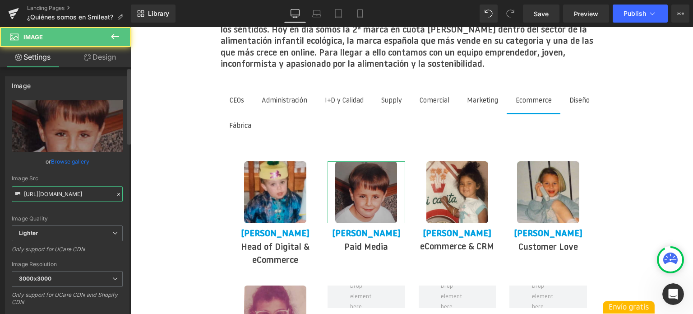
click at [73, 196] on input "[URL][DOMAIN_NAME]" at bounding box center [67, 194] width 111 height 16
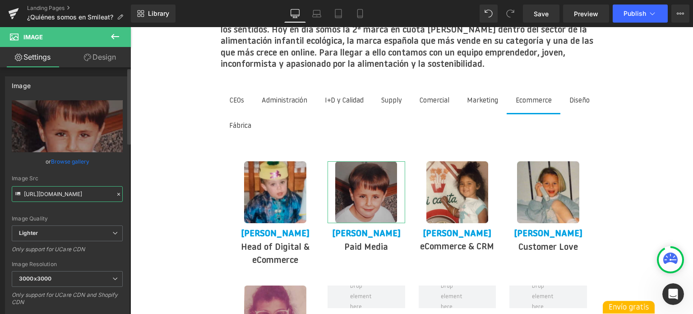
click at [72, 196] on input "[URL][DOMAIN_NAME]" at bounding box center [67, 194] width 111 height 16
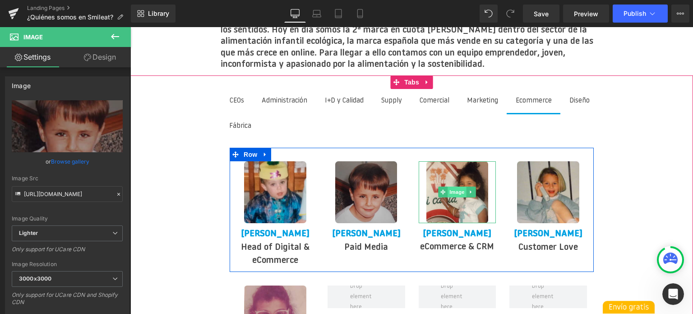
click at [449, 186] on span "Image" at bounding box center [457, 191] width 19 height 11
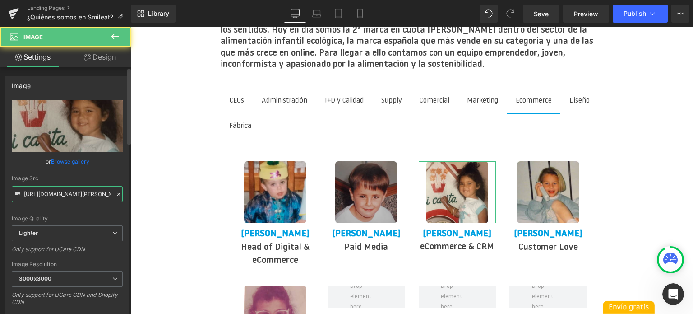
click at [54, 198] on input "[URL][DOMAIN_NAME][PERSON_NAME]" at bounding box center [67, 194] width 111 height 16
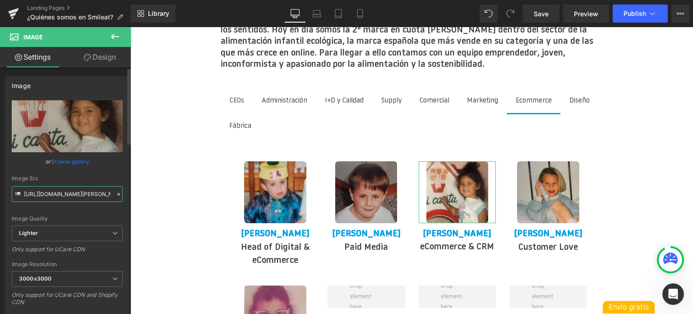
click at [54, 198] on input "[URL][DOMAIN_NAME][PERSON_NAME]" at bounding box center [67, 194] width 111 height 16
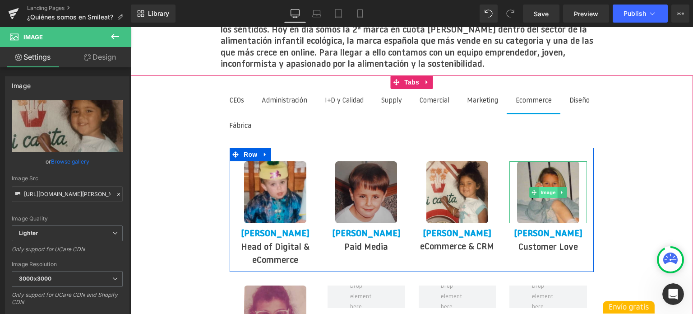
click at [545, 187] on span "Image" at bounding box center [548, 192] width 19 height 11
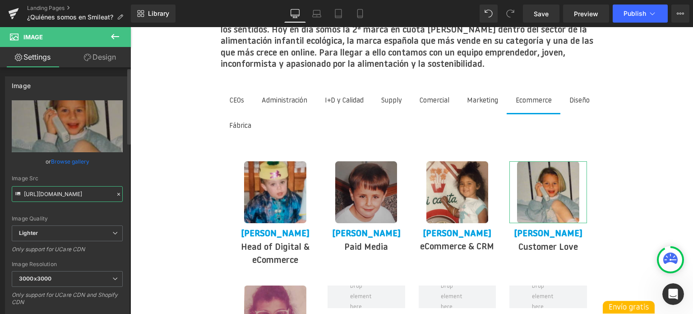
click at [42, 198] on input "[URL][DOMAIN_NAME]" at bounding box center [67, 194] width 111 height 16
click at [41, 198] on input "[URL][DOMAIN_NAME]" at bounding box center [67, 194] width 111 height 16
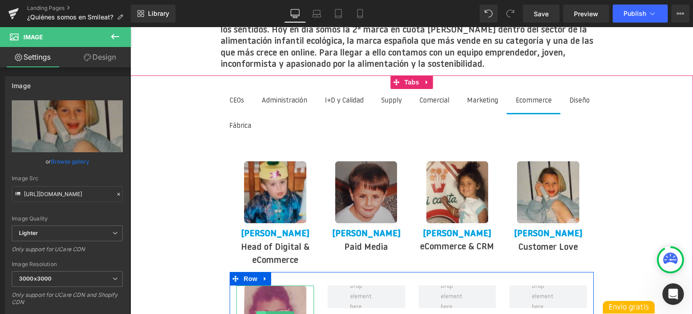
click at [264, 313] on icon at bounding box center [261, 316] width 5 height 5
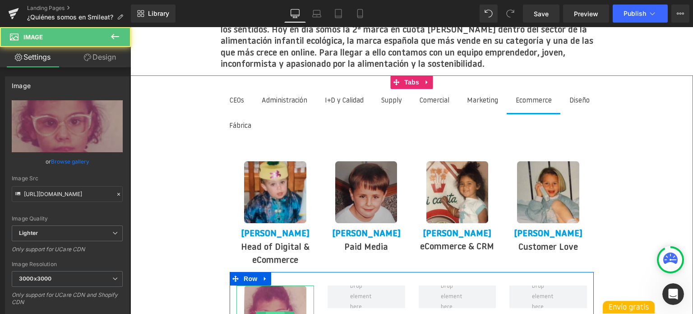
click at [271, 311] on span "Image" at bounding box center [275, 316] width 19 height 11
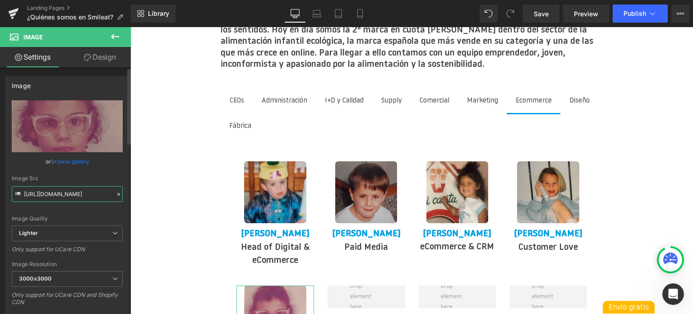
click at [59, 194] on input "[URL][DOMAIN_NAME]" at bounding box center [67, 194] width 111 height 16
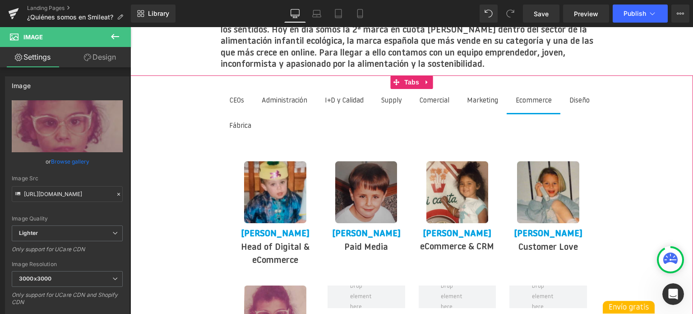
click at [561, 110] on span "Diseño Text Block" at bounding box center [580, 101] width 38 height 24
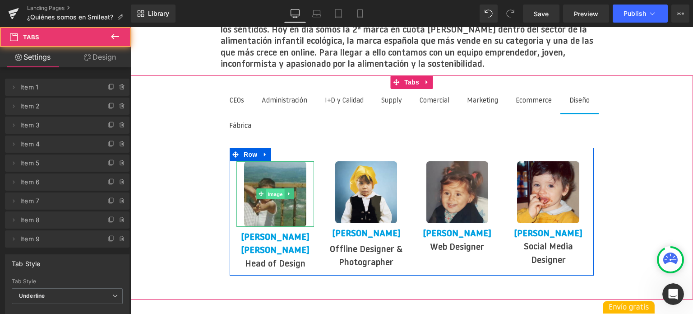
click at [266, 189] on span "Image" at bounding box center [275, 194] width 19 height 11
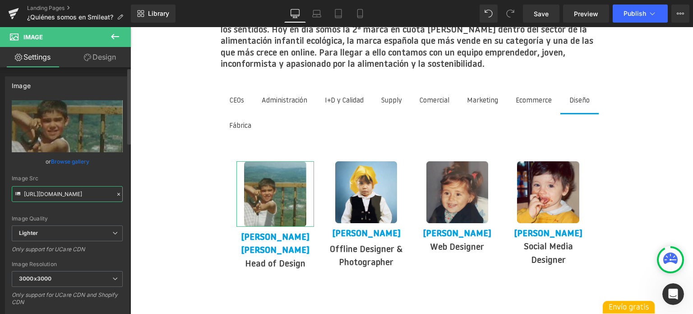
click at [77, 193] on input "[URL][DOMAIN_NAME]" at bounding box center [67, 194] width 111 height 16
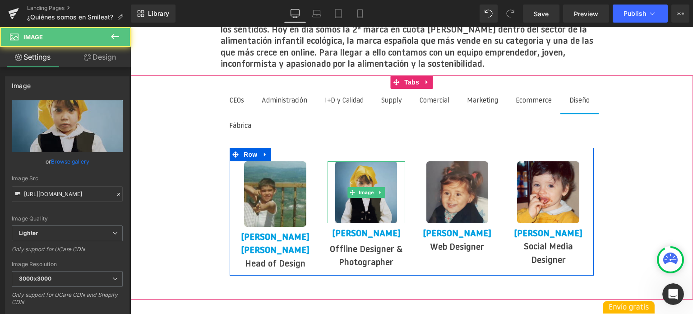
click at [356, 191] on img at bounding box center [366, 192] width 62 height 62
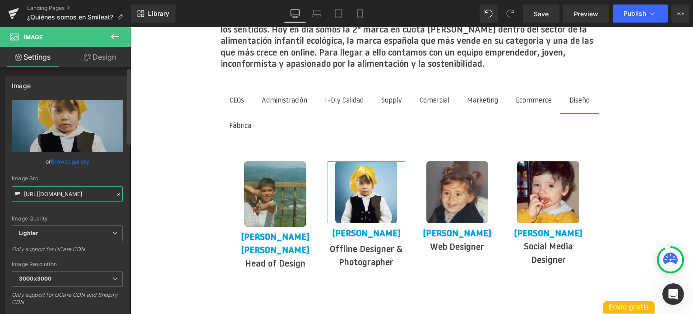
click at [70, 193] on input "[URL][DOMAIN_NAME]" at bounding box center [67, 194] width 111 height 16
click at [67, 194] on input "[URL][DOMAIN_NAME]" at bounding box center [67, 194] width 111 height 16
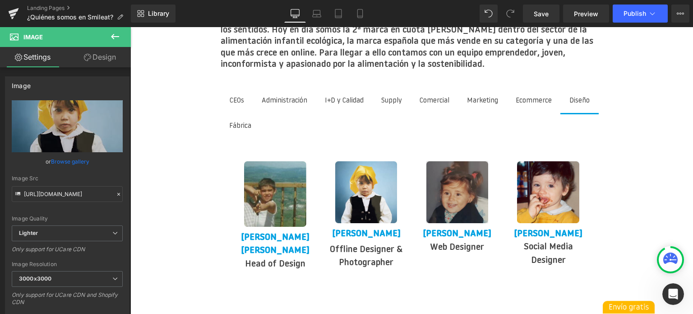
click at [453, 174] on img at bounding box center [458, 192] width 62 height 62
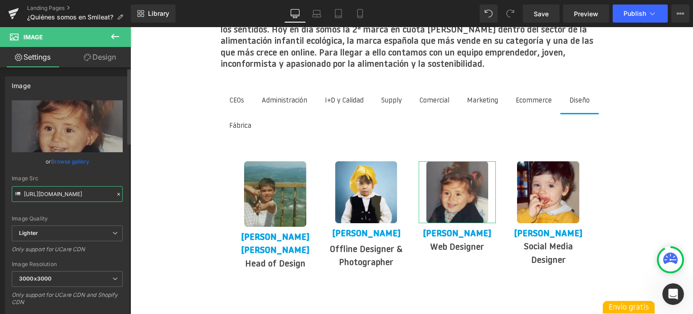
click at [62, 189] on input "[URL][DOMAIN_NAME]" at bounding box center [67, 194] width 111 height 16
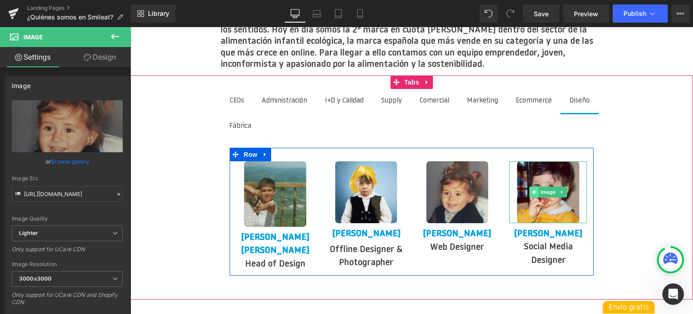
click at [538, 186] on span at bounding box center [534, 191] width 9 height 11
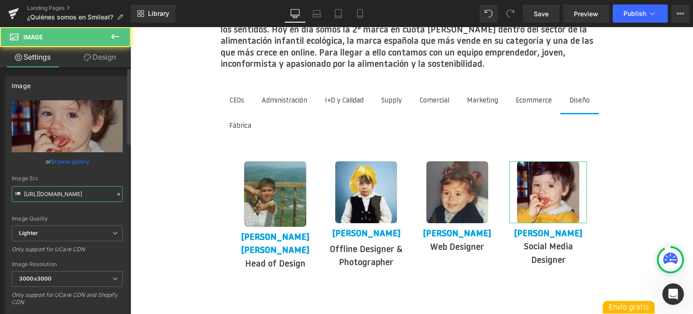
click at [34, 193] on input "[URL][DOMAIN_NAME]" at bounding box center [67, 194] width 111 height 16
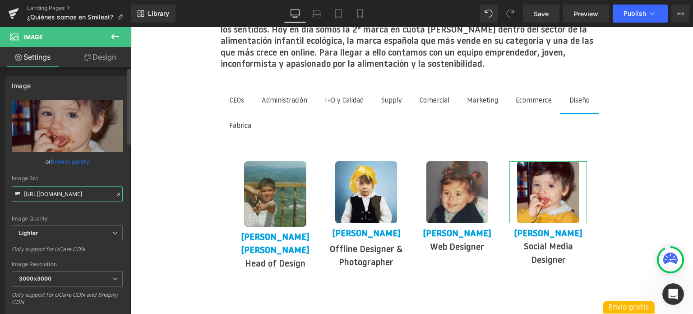
click at [34, 193] on input "[URL][DOMAIN_NAME]" at bounding box center [67, 194] width 111 height 16
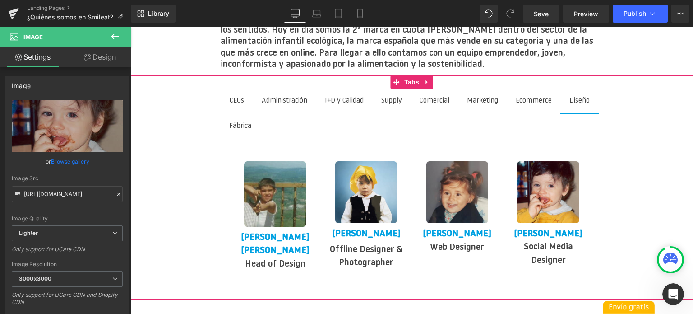
click at [260, 114] on span "Fábrica Text Block" at bounding box center [240, 126] width 40 height 24
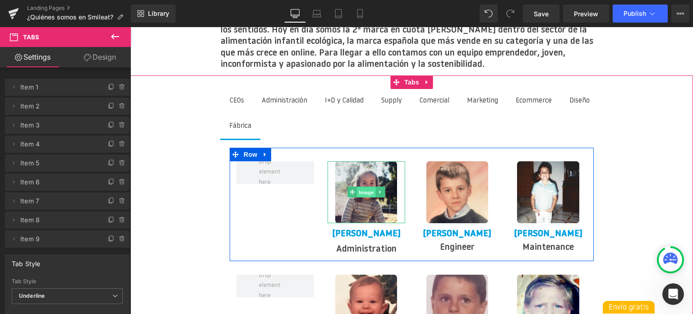
click at [366, 187] on span "Image" at bounding box center [366, 192] width 19 height 11
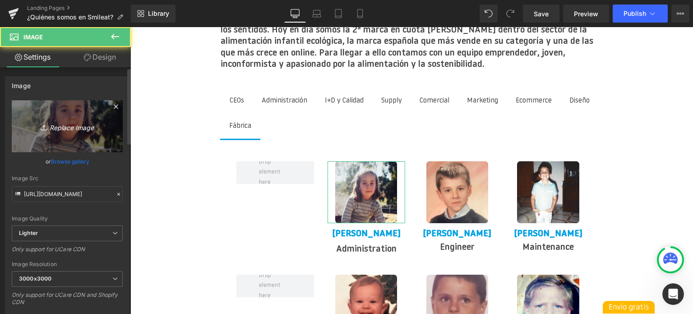
click at [87, 129] on icon "Replace Image" at bounding box center [67, 126] width 72 height 11
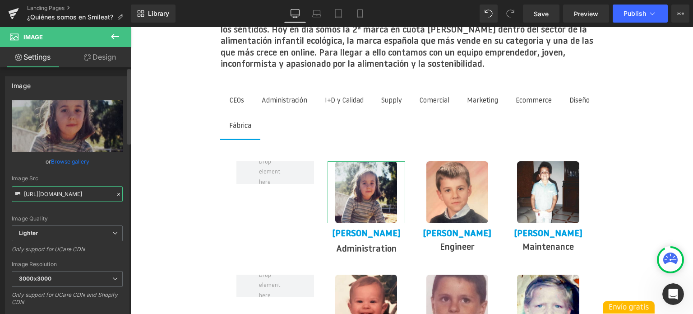
click at [61, 190] on input "[URL][DOMAIN_NAME]" at bounding box center [67, 194] width 111 height 16
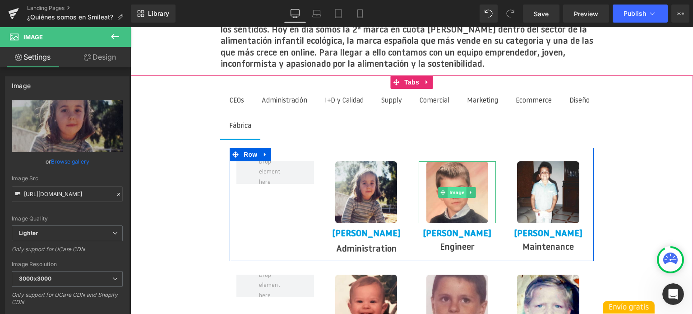
click at [448, 187] on span "Image" at bounding box center [457, 192] width 19 height 11
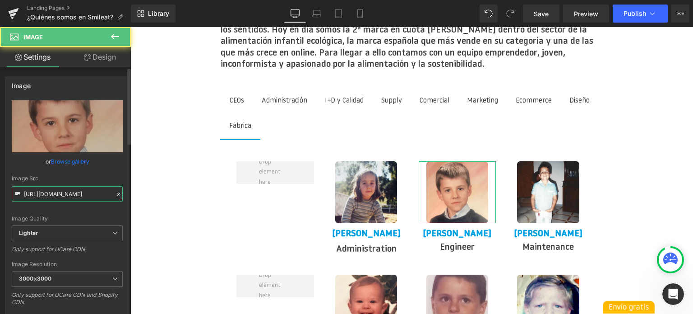
click at [57, 195] on input "[URL][DOMAIN_NAME]" at bounding box center [67, 194] width 111 height 16
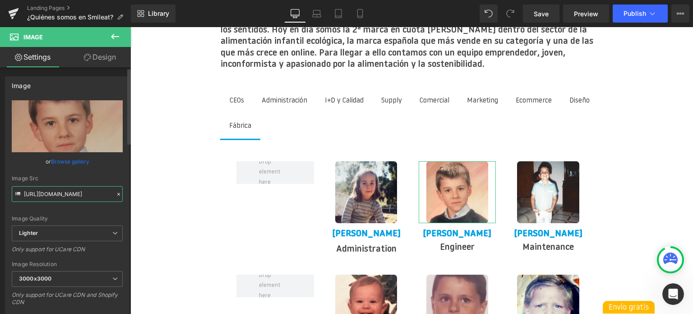
click at [57, 195] on input "[URL][DOMAIN_NAME]" at bounding box center [67, 194] width 111 height 16
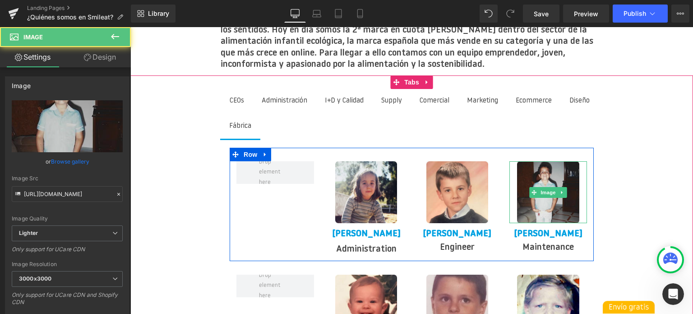
click at [533, 182] on img at bounding box center [548, 192] width 62 height 62
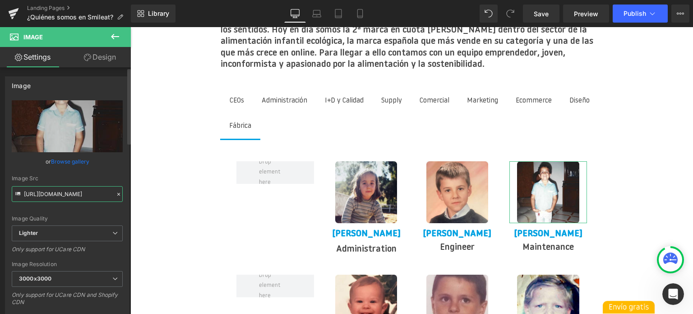
click at [79, 191] on input "[URL][DOMAIN_NAME]" at bounding box center [67, 194] width 111 height 16
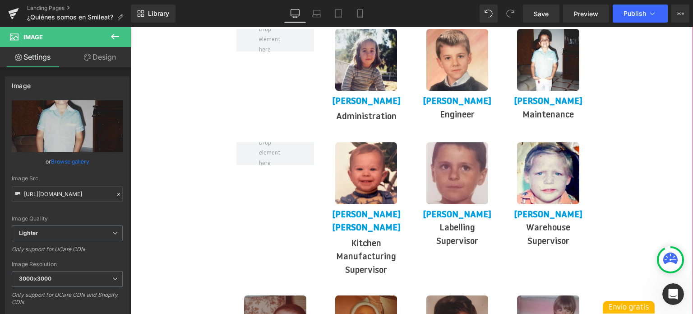
scroll to position [1473, 0]
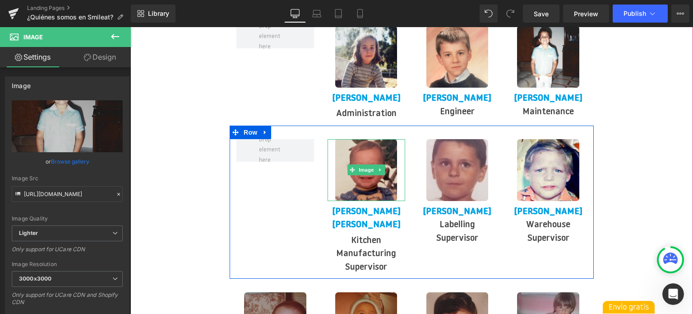
click at [376, 161] on img at bounding box center [366, 170] width 62 height 62
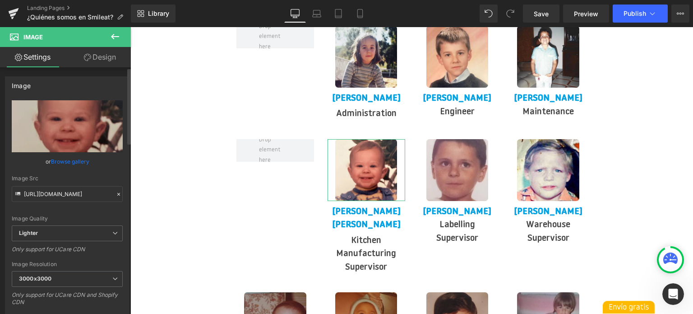
click at [50, 186] on div "Image Src [URL][DOMAIN_NAME]" at bounding box center [67, 188] width 111 height 27
click at [51, 192] on input "[URL][DOMAIN_NAME]" at bounding box center [67, 194] width 111 height 16
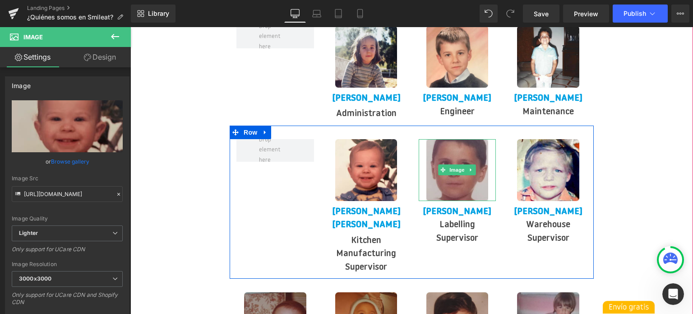
drag, startPoint x: 451, startPoint y: 158, endPoint x: 446, endPoint y: 158, distance: 5.4
click at [451, 158] on img at bounding box center [458, 170] width 62 height 62
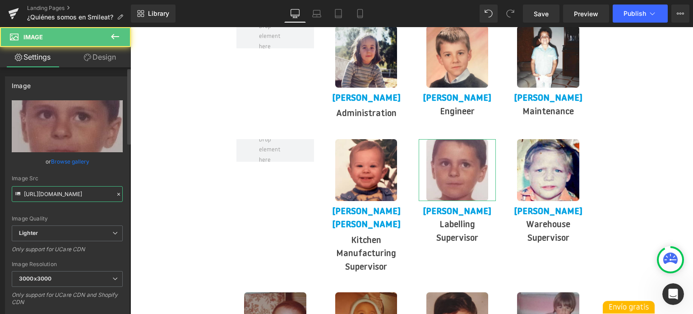
click at [57, 189] on input "[URL][DOMAIN_NAME]" at bounding box center [67, 194] width 111 height 16
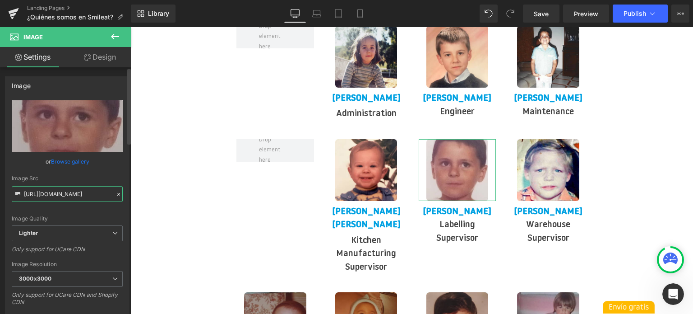
click at [57, 190] on input "[URL][DOMAIN_NAME]" at bounding box center [67, 194] width 111 height 16
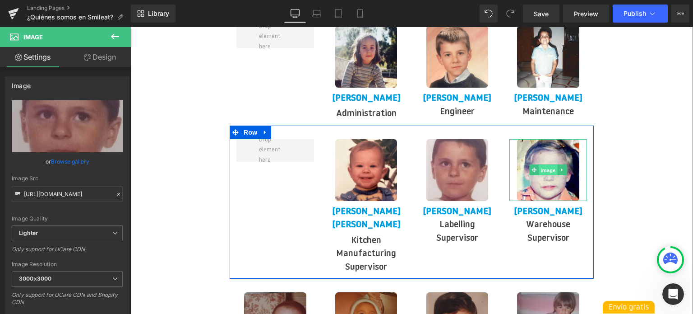
click at [545, 165] on span "Image" at bounding box center [548, 170] width 19 height 11
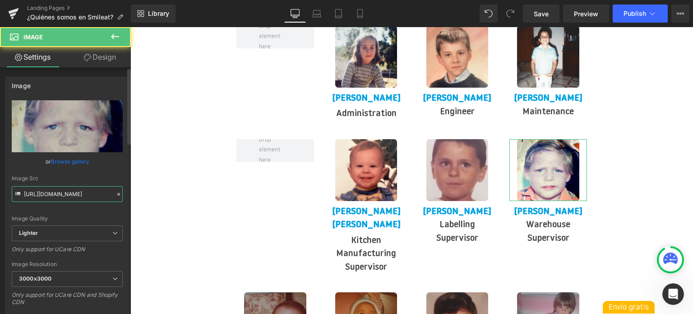
click at [72, 195] on input "[URL][DOMAIN_NAME]" at bounding box center [67, 194] width 111 height 16
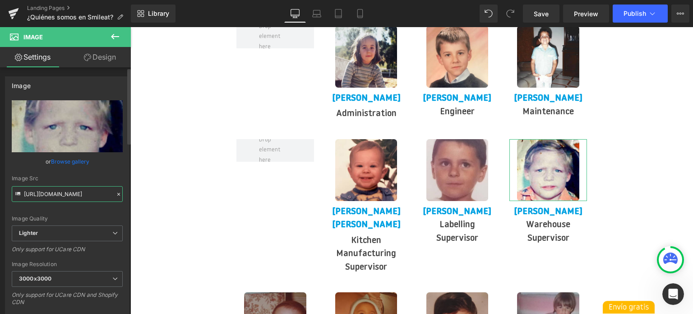
click at [72, 195] on input "[URL][DOMAIN_NAME]" at bounding box center [67, 194] width 111 height 16
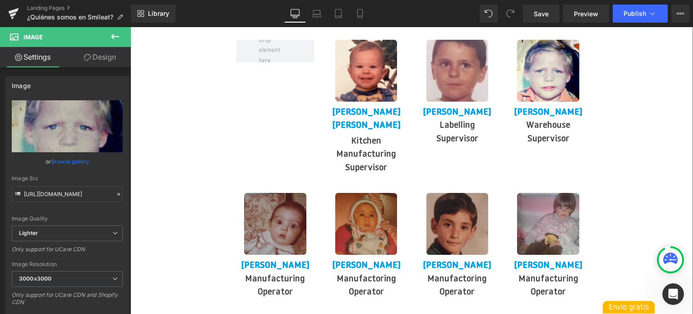
scroll to position [1608, 0]
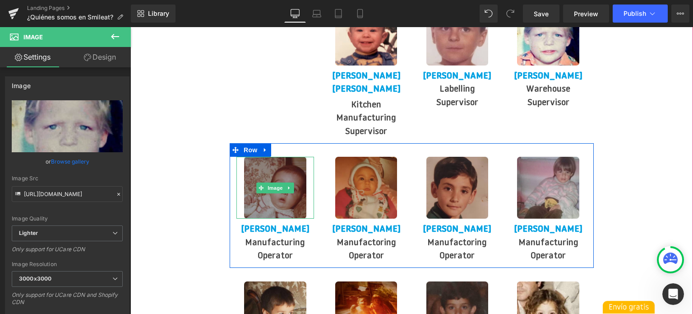
click at [260, 167] on img at bounding box center [275, 188] width 62 height 62
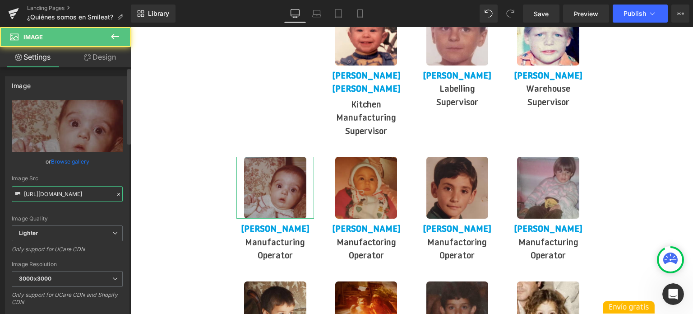
click at [67, 194] on input "[URL][DOMAIN_NAME]" at bounding box center [67, 194] width 111 height 16
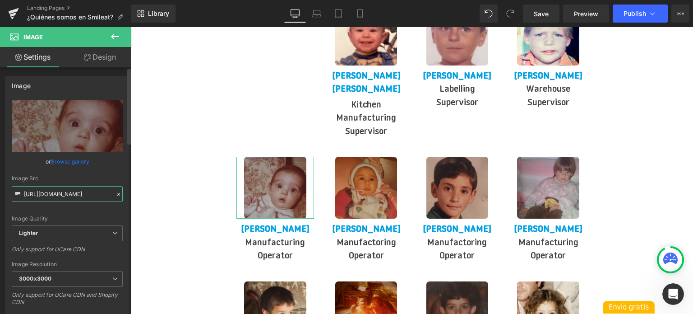
click at [67, 194] on input "[URL][DOMAIN_NAME]" at bounding box center [67, 194] width 111 height 16
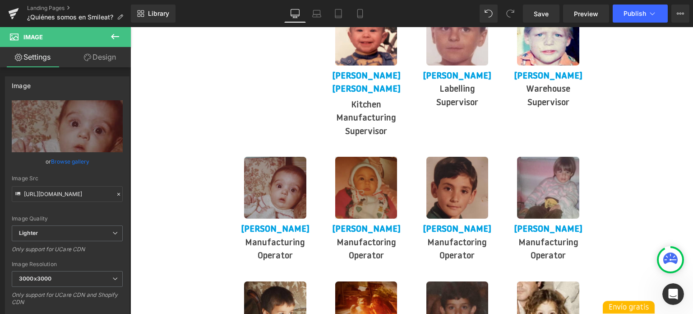
click at [365, 160] on img at bounding box center [366, 188] width 62 height 62
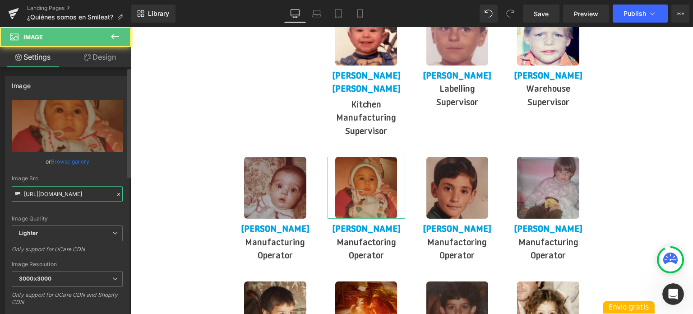
click at [67, 190] on input "[URL][DOMAIN_NAME]" at bounding box center [67, 194] width 111 height 16
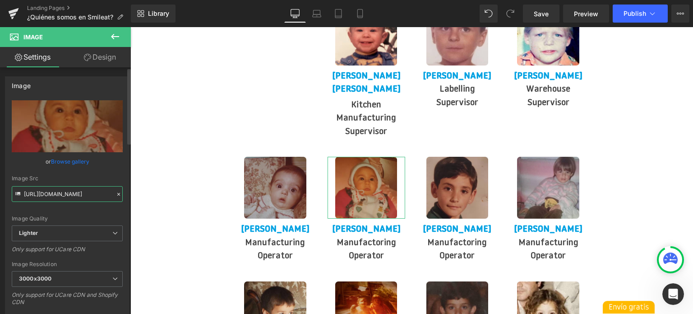
click at [67, 190] on input "[URL][DOMAIN_NAME]" at bounding box center [67, 194] width 111 height 16
click at [517, 164] on div at bounding box center [549, 188] width 78 height 62
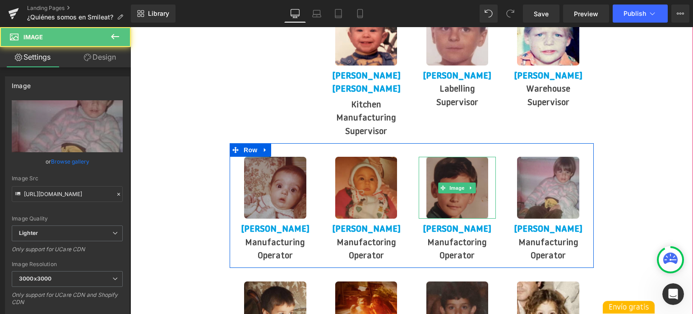
click at [470, 167] on img at bounding box center [458, 188] width 62 height 62
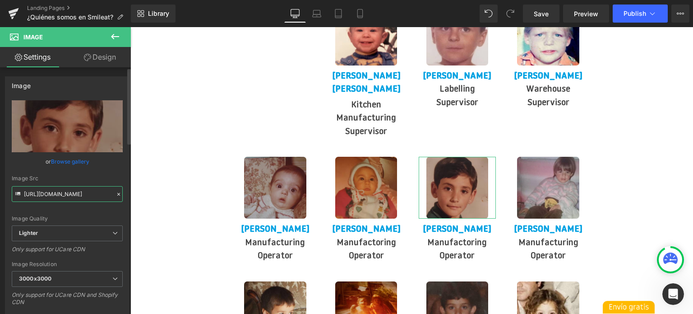
click at [70, 189] on input "[URL][DOMAIN_NAME]" at bounding box center [67, 194] width 111 height 16
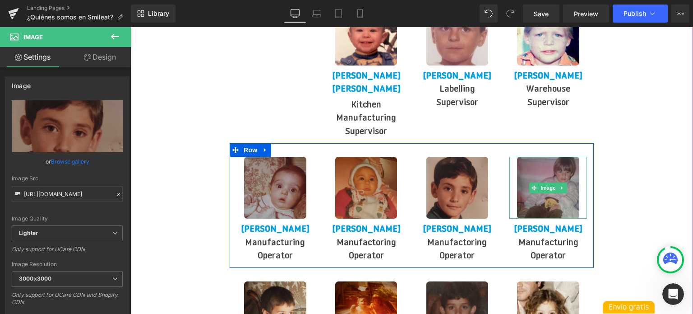
click at [548, 174] on img at bounding box center [548, 188] width 62 height 62
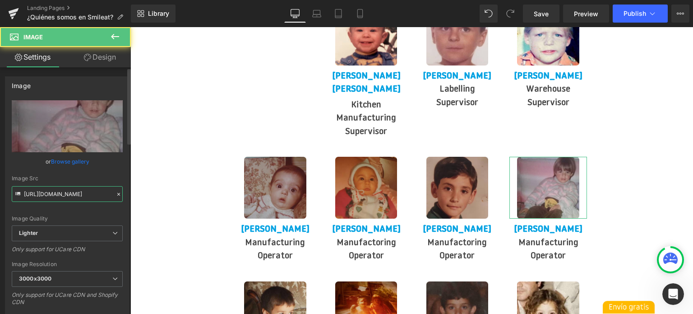
click at [79, 193] on input "[URL][DOMAIN_NAME]" at bounding box center [67, 194] width 111 height 16
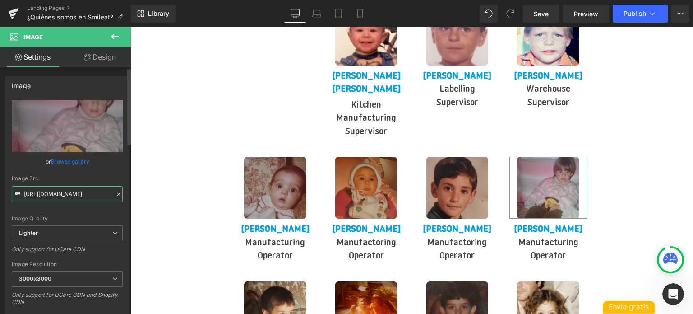
click at [79, 193] on input "[URL][DOMAIN_NAME]" at bounding box center [67, 194] width 111 height 16
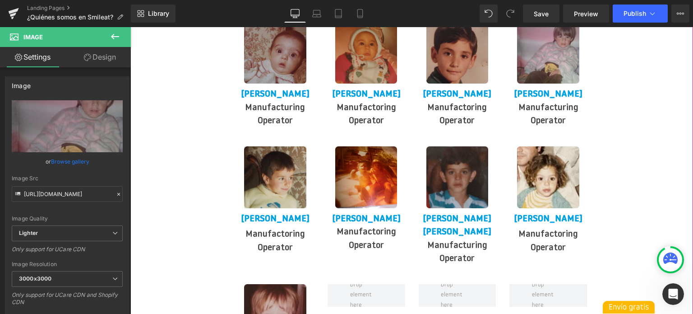
scroll to position [1744, 0]
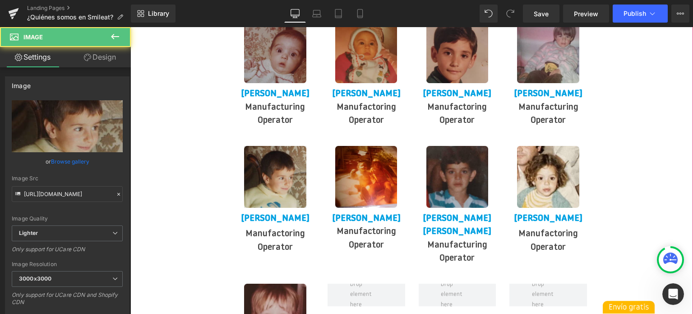
click at [276, 171] on img at bounding box center [275, 177] width 62 height 62
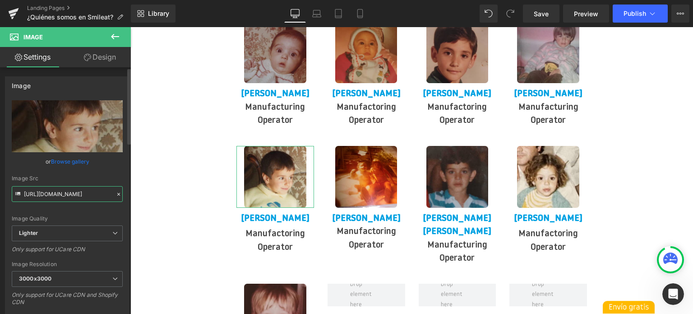
click at [68, 197] on input "[URL][DOMAIN_NAME]" at bounding box center [67, 194] width 111 height 16
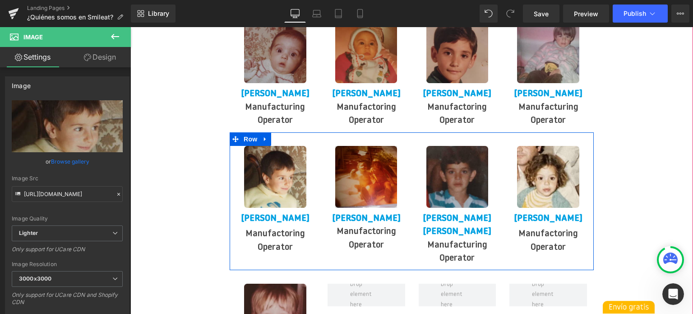
click at [374, 161] on img at bounding box center [366, 177] width 62 height 62
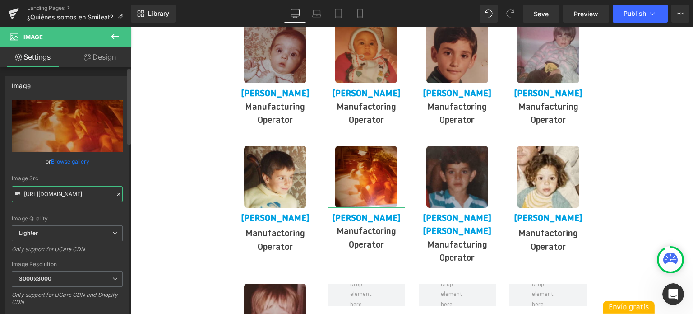
click at [62, 194] on input "[URL][DOMAIN_NAME]" at bounding box center [67, 194] width 111 height 16
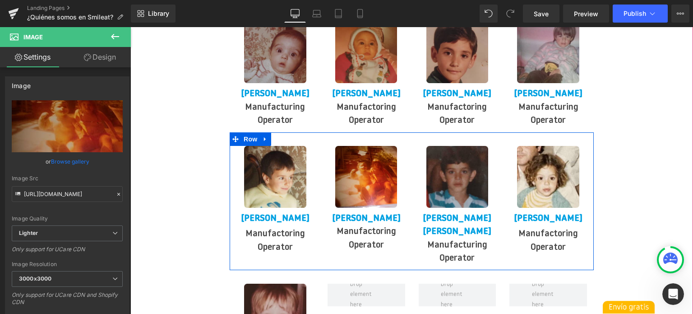
click at [448, 171] on span "Image" at bounding box center [457, 176] width 19 height 11
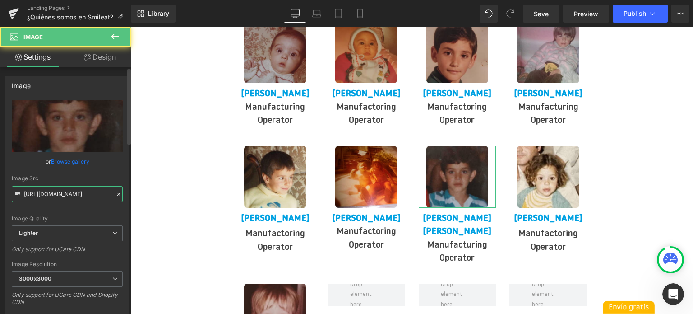
click at [51, 191] on input "[URL][DOMAIN_NAME]" at bounding box center [67, 194] width 111 height 16
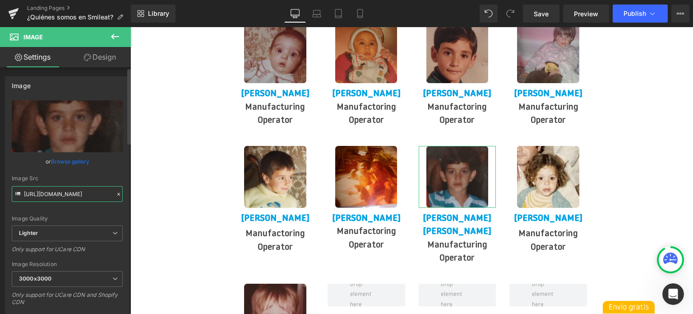
click at [51, 191] on input "[URL][DOMAIN_NAME]" at bounding box center [67, 194] width 111 height 16
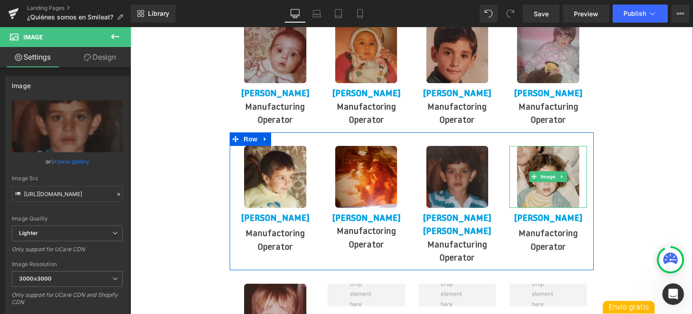
click at [545, 165] on img at bounding box center [548, 177] width 62 height 62
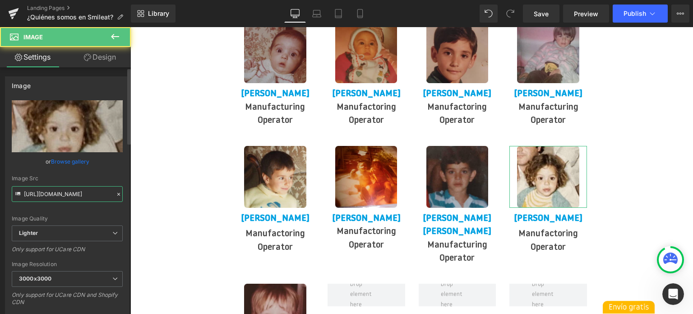
click at [73, 194] on input "[URL][DOMAIN_NAME]" at bounding box center [67, 194] width 111 height 16
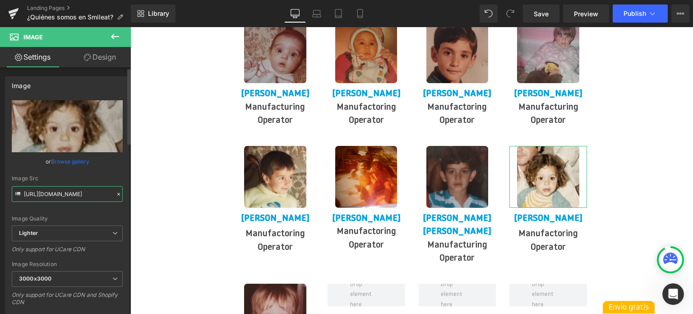
click at [73, 194] on input "[URL][DOMAIN_NAME]" at bounding box center [67, 194] width 111 height 16
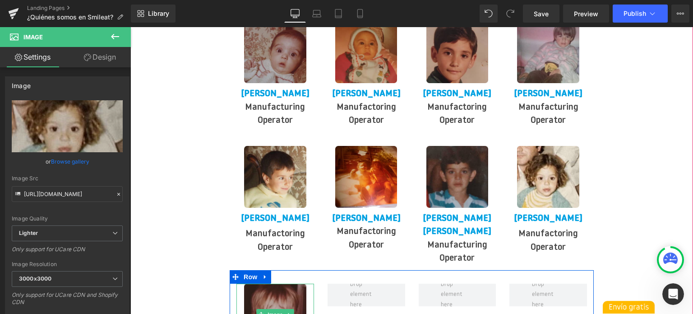
click at [281, 284] on img at bounding box center [275, 315] width 62 height 62
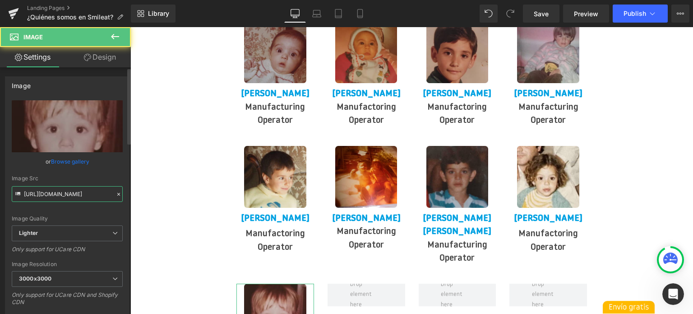
click at [50, 191] on input "[URL][DOMAIN_NAME]" at bounding box center [67, 194] width 111 height 16
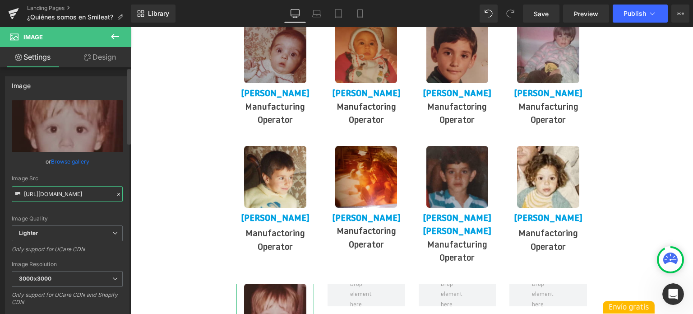
click at [50, 191] on input "[URL][DOMAIN_NAME]" at bounding box center [67, 194] width 111 height 16
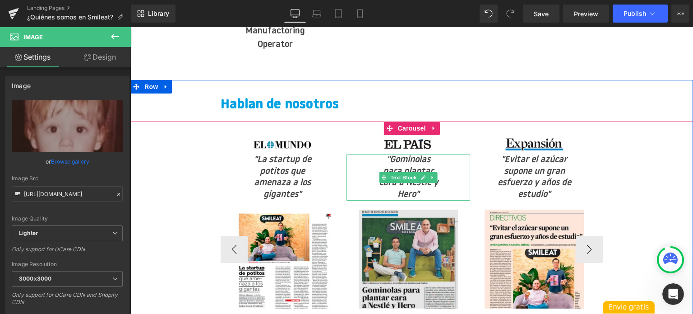
scroll to position [2150, 0]
